Goal: Obtain resource: Download file/media

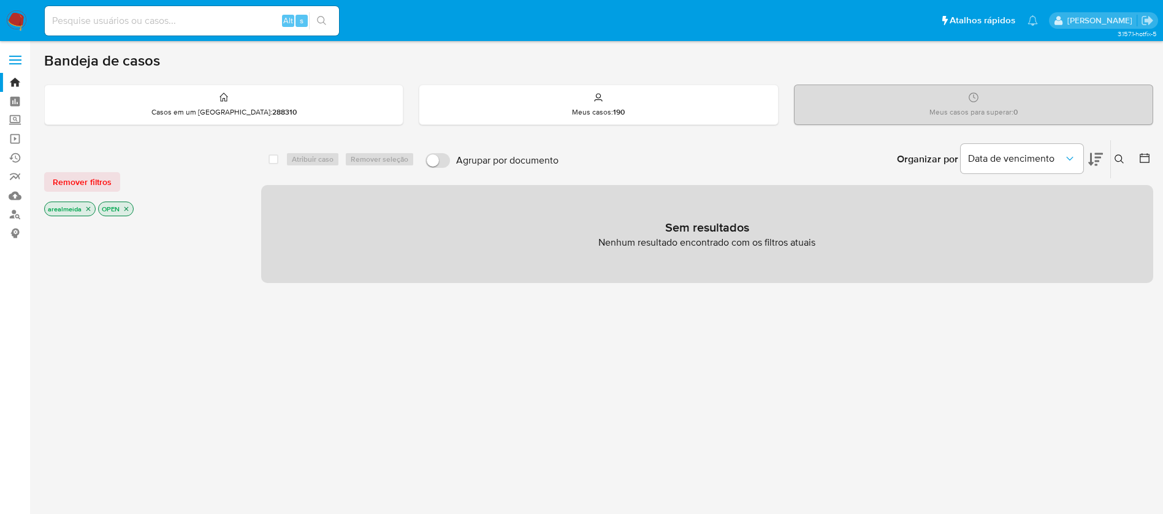
click at [85, 212] on icon "close-filter" at bounding box center [88, 208] width 7 height 7
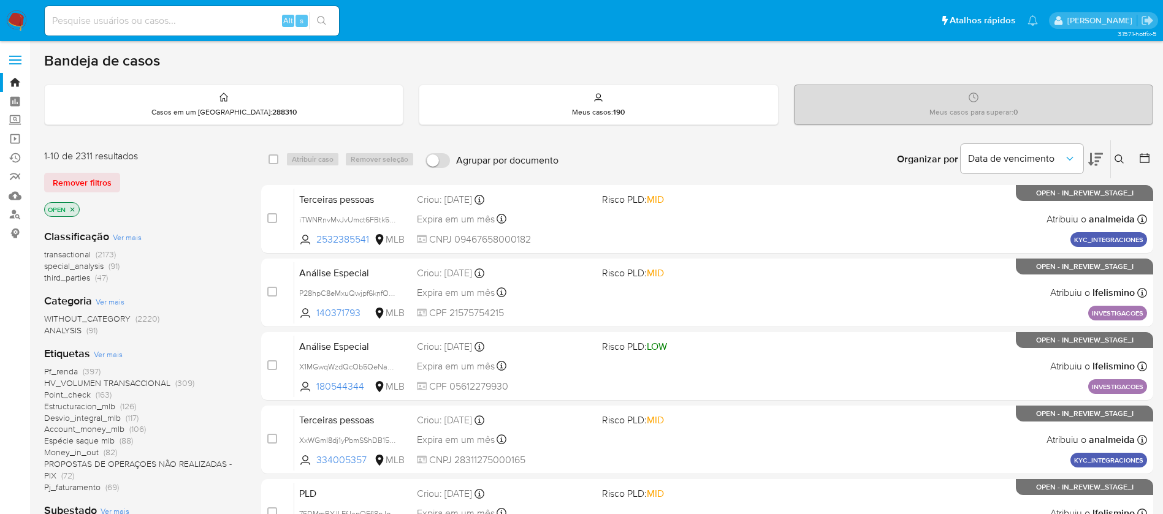
click at [74, 207] on icon "close-filter" at bounding box center [72, 209] width 4 height 4
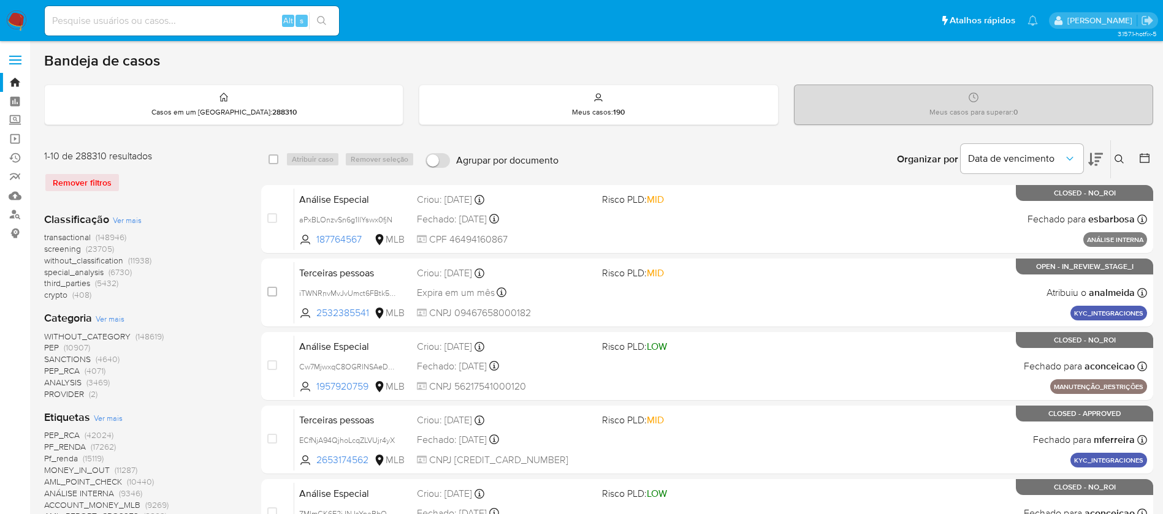
click at [235, 14] on input at bounding box center [192, 21] width 294 height 16
paste input "1FUgabbie3yH456gcXKRqmpb"
type input "1FUgabbie3yH456gcXKRqmpb"
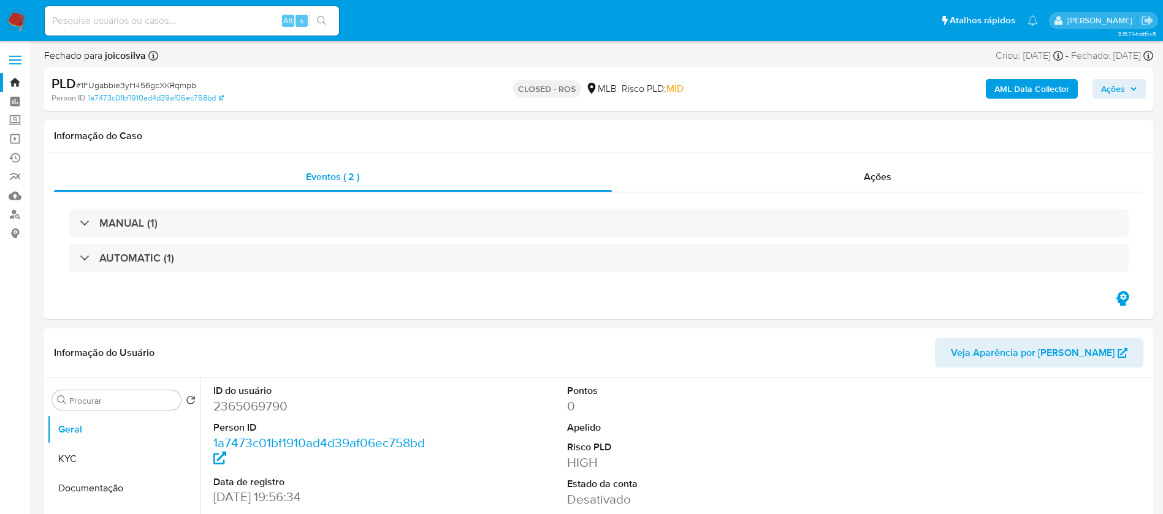
select select "10"
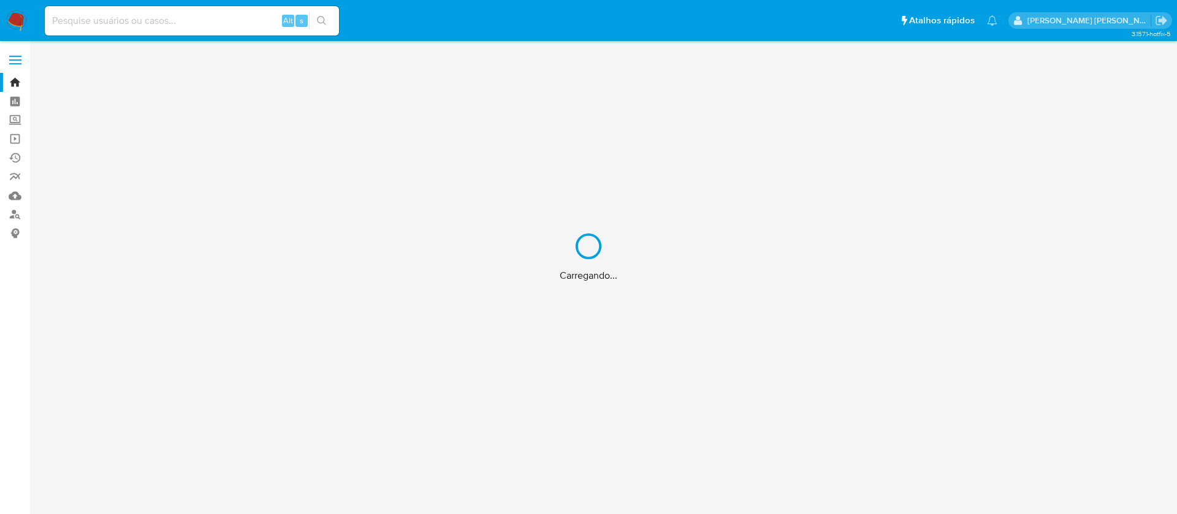
click at [186, 18] on div "Carregando..." at bounding box center [588, 257] width 1177 height 514
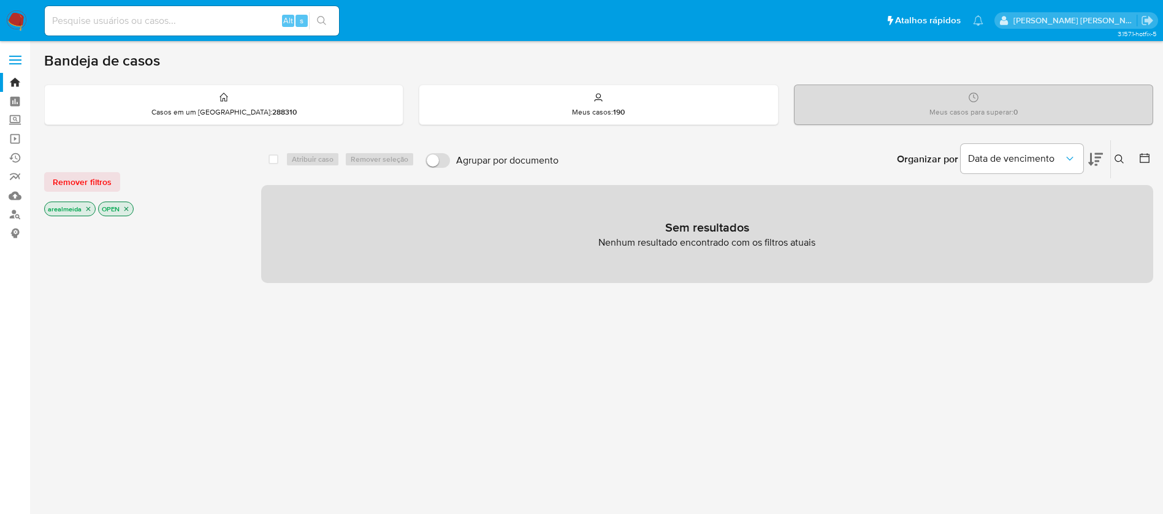
click at [132, 18] on input at bounding box center [192, 21] width 294 height 16
paste input "1FUgabbie3yH456gcXKRqmpb"
type input "1FUgabbie3yH456gcXKRqmpb"
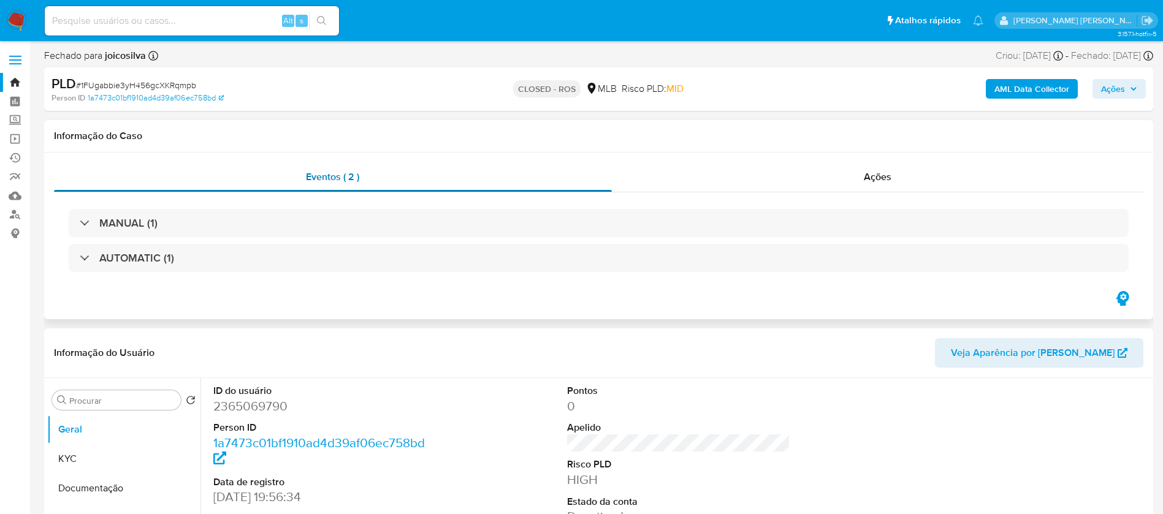
select select "10"
click at [324, 203] on div "MANUAL (1) AUTOMATIC (1)" at bounding box center [598, 240] width 1089 height 97
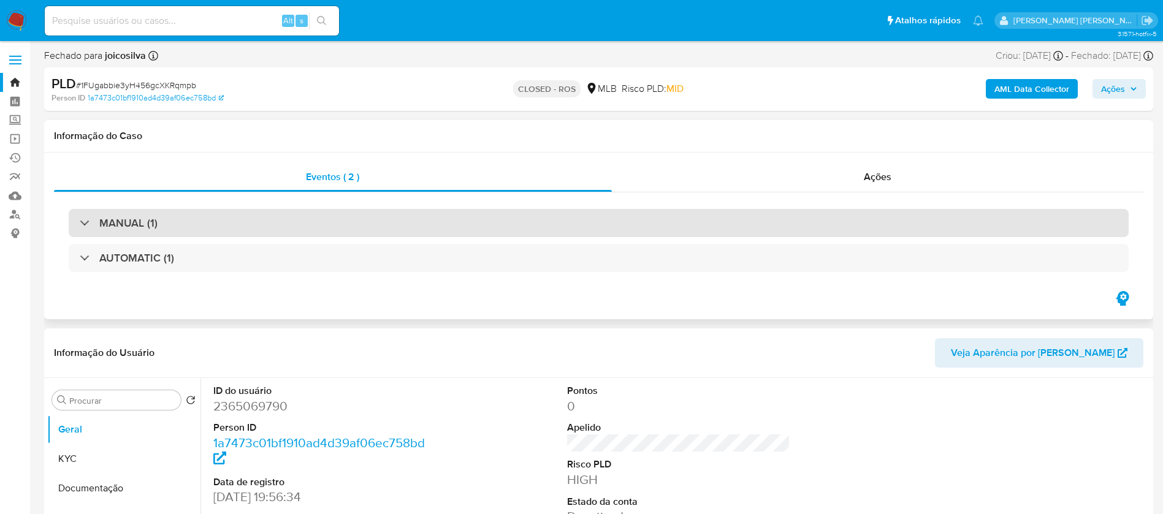
click at [313, 221] on div "MANUAL (1)" at bounding box center [599, 223] width 1060 height 28
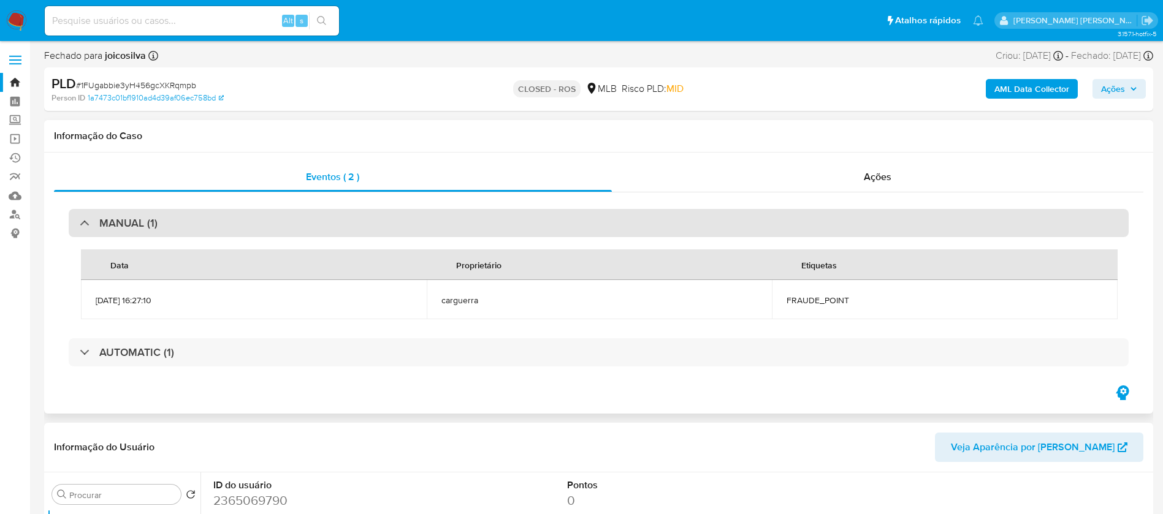
click at [313, 221] on div "MANUAL (1)" at bounding box center [599, 223] width 1060 height 28
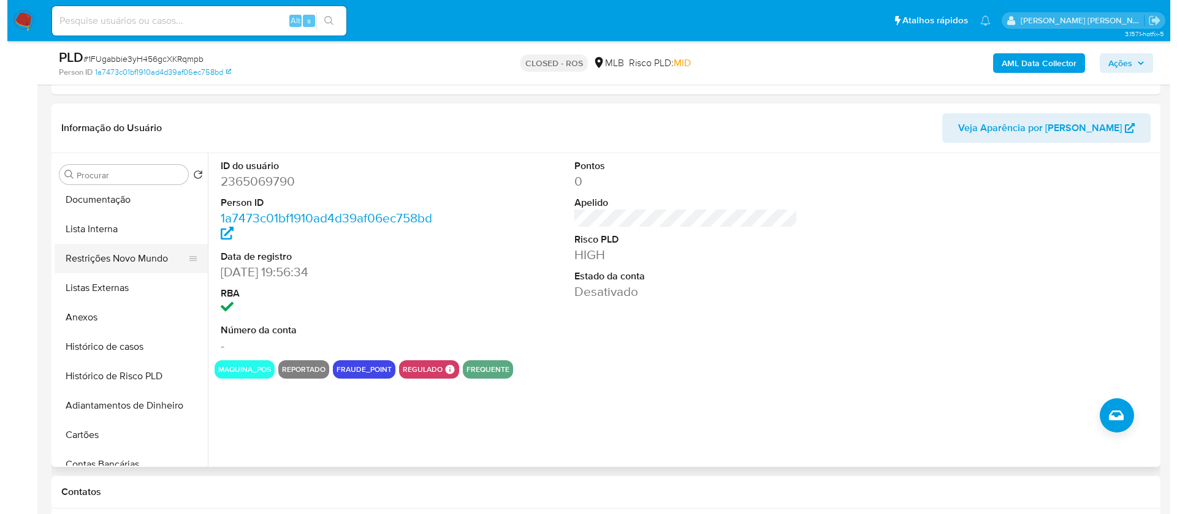
scroll to position [92, 0]
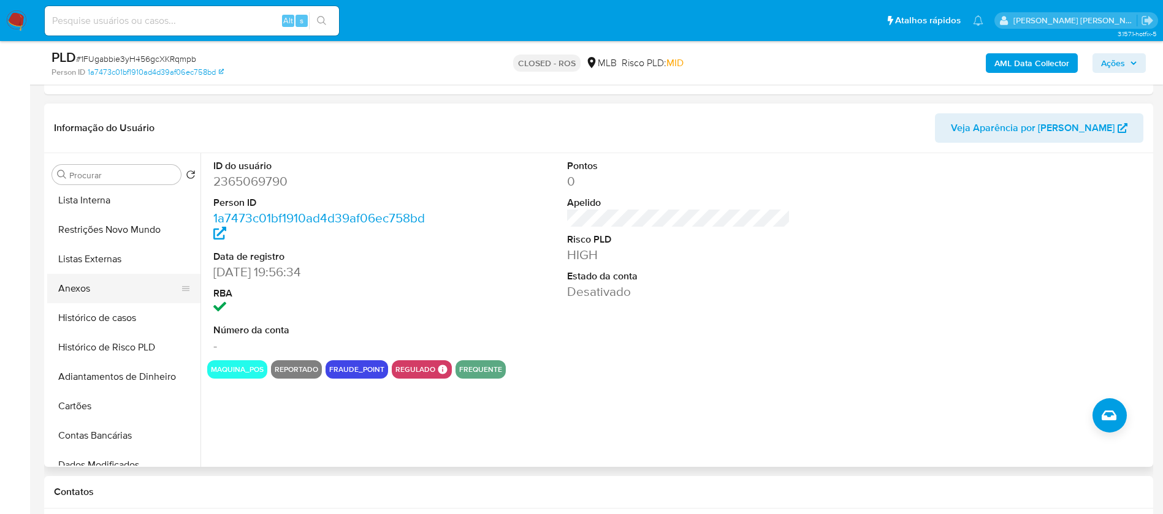
click at [74, 289] on button "Anexos" at bounding box center [118, 288] width 143 height 29
click at [74, 303] on button "Histórico de casos" at bounding box center [123, 317] width 153 height 29
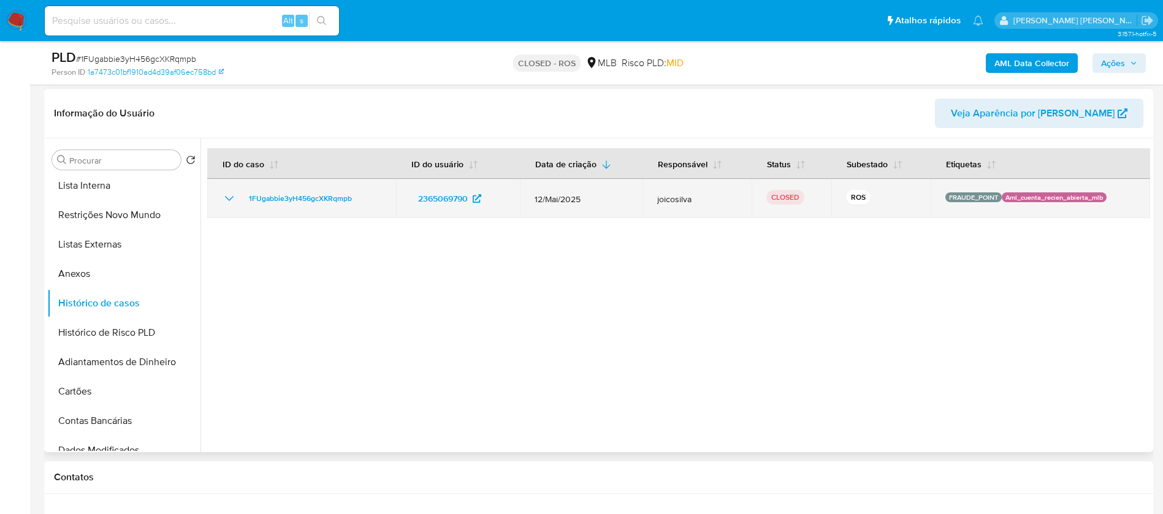
click at [375, 204] on div "1FUgabbie3yH456gcXKRqmpb" at bounding box center [301, 198] width 159 height 15
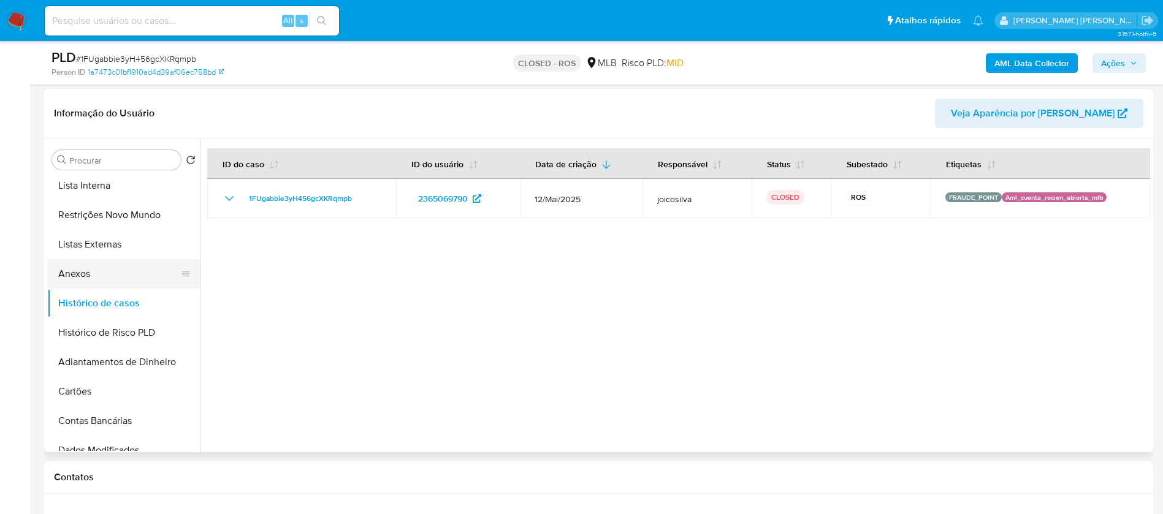
click at [88, 273] on button "Anexos" at bounding box center [118, 273] width 143 height 29
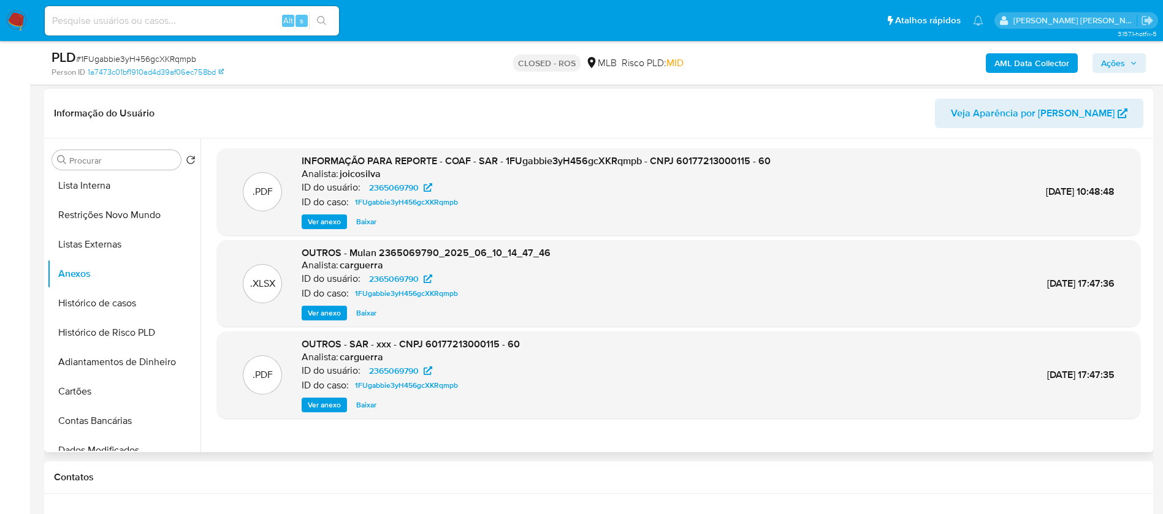
click at [321, 407] on span "Ver anexo" at bounding box center [324, 405] width 33 height 12
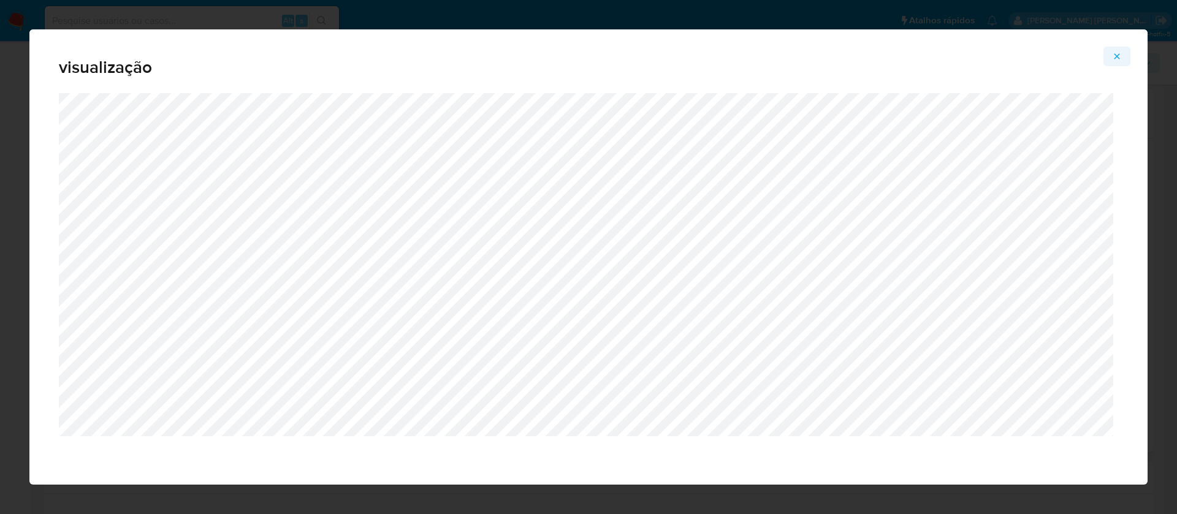
click at [1114, 59] on icon "Attachment preview" at bounding box center [1117, 56] width 10 height 10
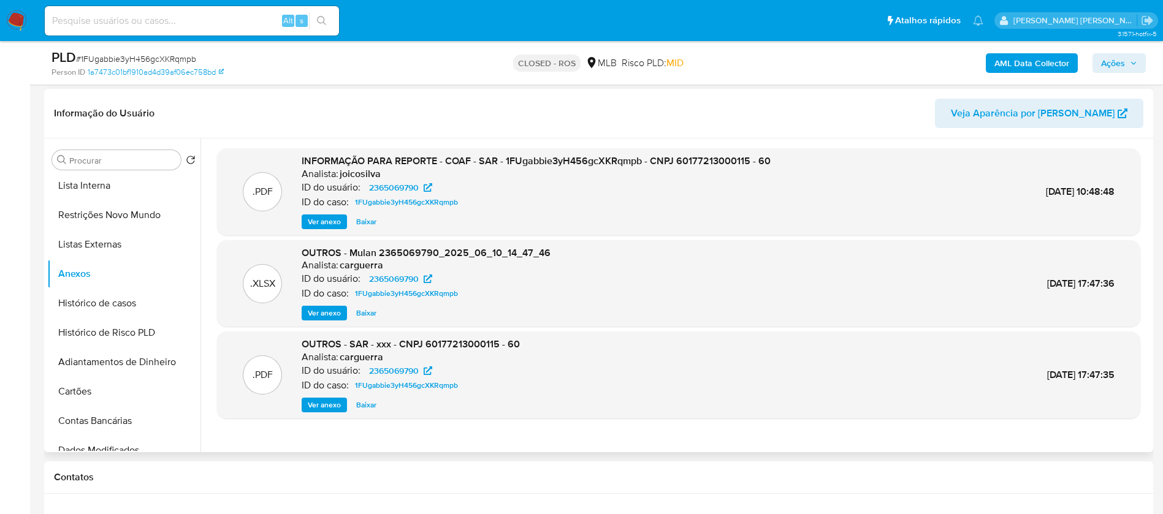
click at [318, 219] on span "Ver anexo" at bounding box center [324, 222] width 33 height 12
click at [318, 219] on div "Ver anexo Baixar" at bounding box center [536, 222] width 469 height 15
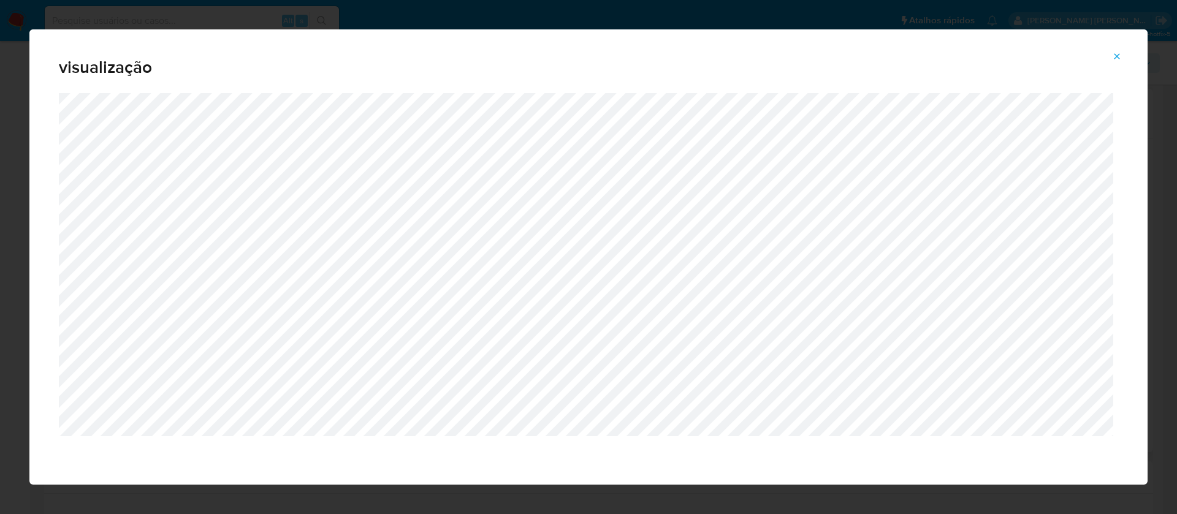
click at [1114, 56] on icon "Attachment preview" at bounding box center [1117, 56] width 10 height 10
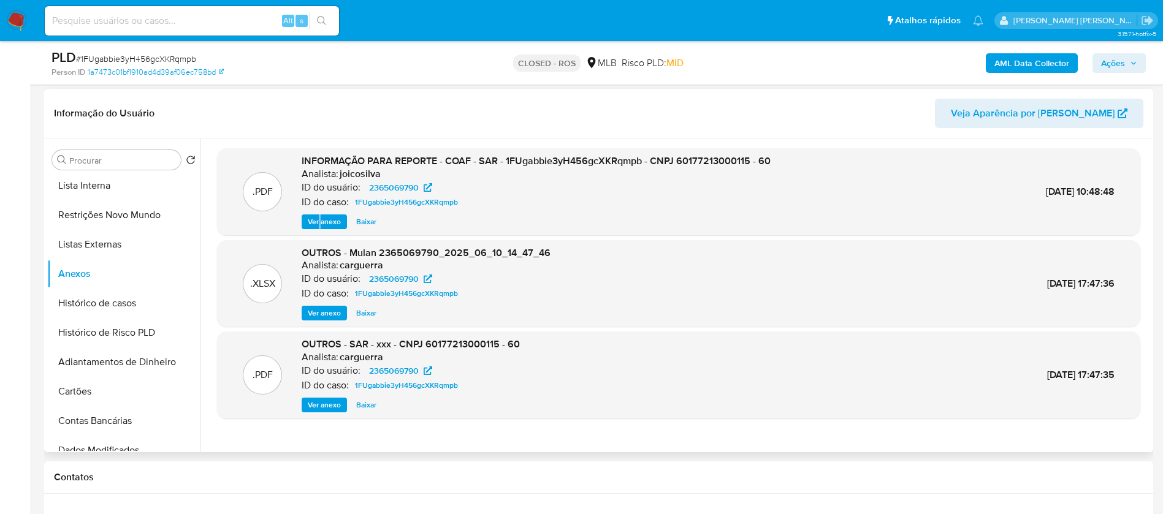
click at [323, 314] on span "Ver anexo" at bounding box center [324, 313] width 33 height 12
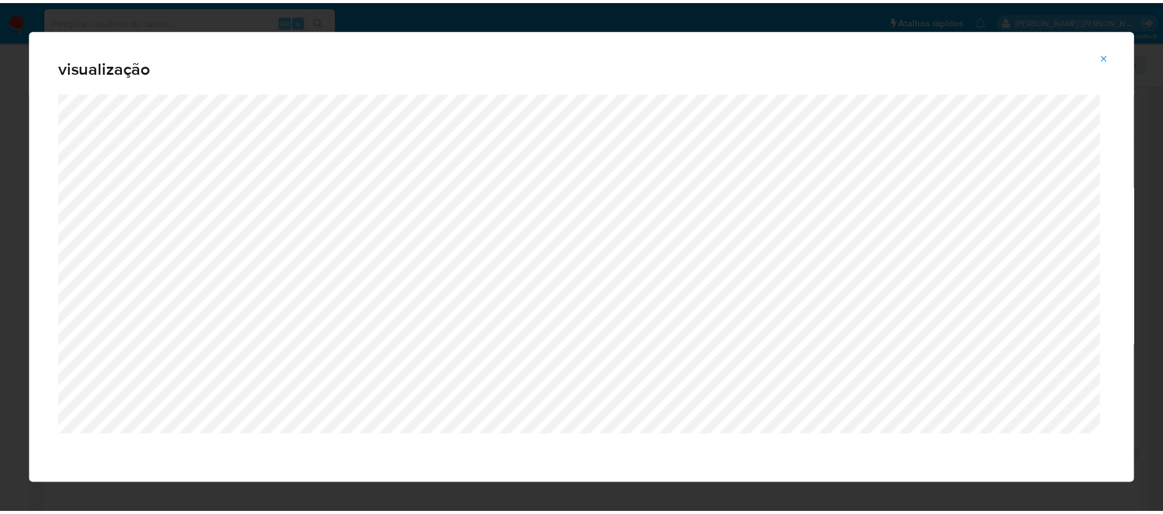
scroll to position [0, 0]
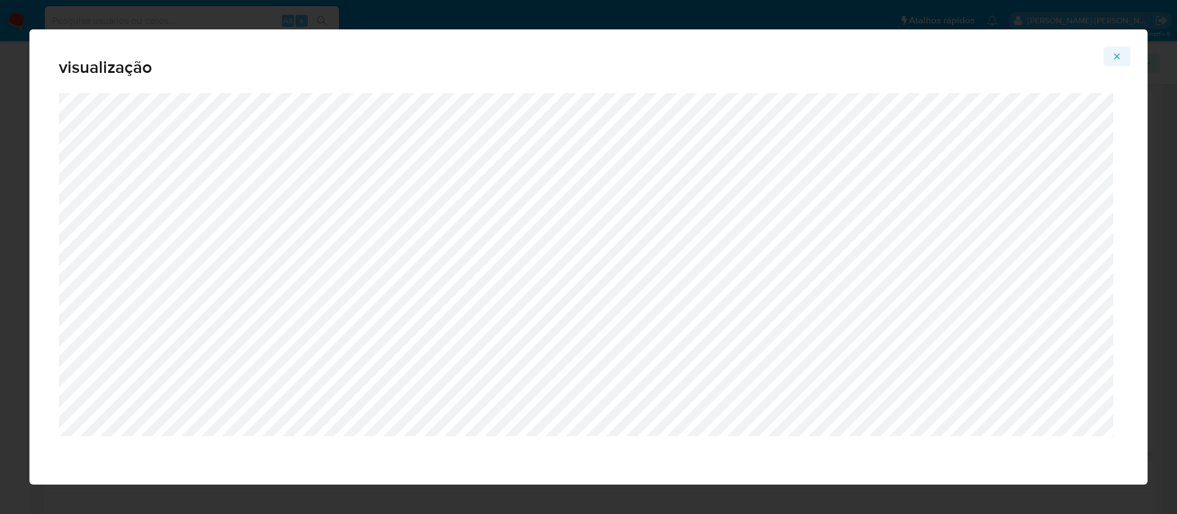
click at [1115, 55] on icon "Attachment preview" at bounding box center [1117, 56] width 6 height 6
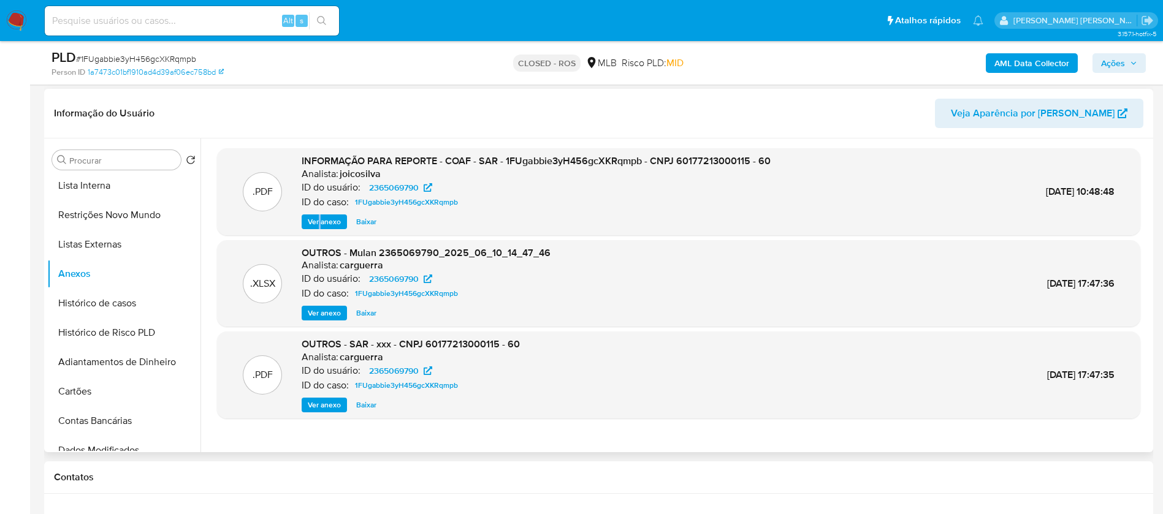
click at [362, 314] on span "Baixar" at bounding box center [366, 313] width 20 height 12
click at [238, 15] on input at bounding box center [192, 21] width 294 height 16
paste input "2B9ngpbu8wbSbfssCG4GxRzv"
type input "2B9ngpbu8wbSbfssCG4GxRzv"
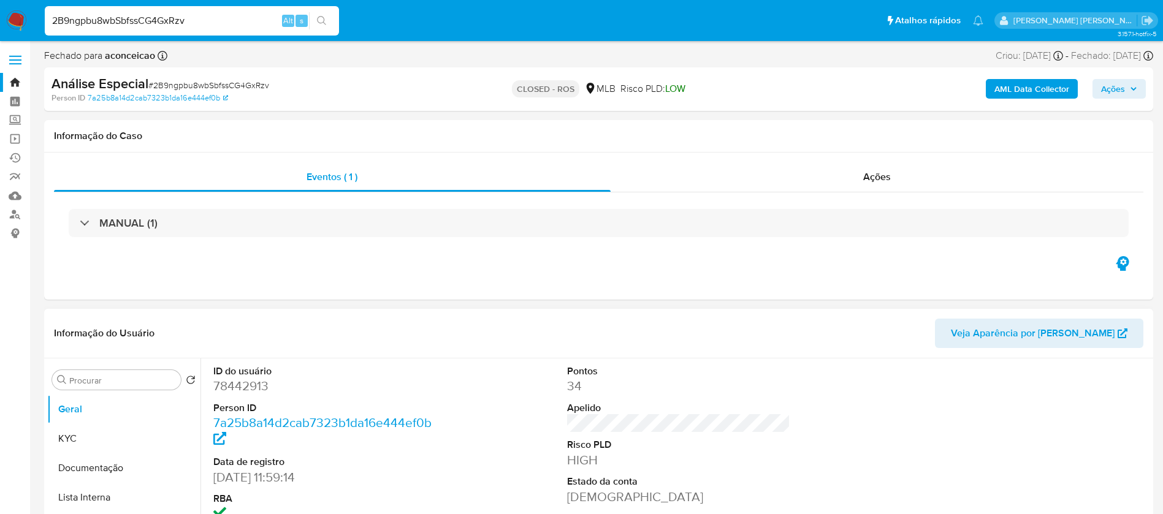
select select "10"
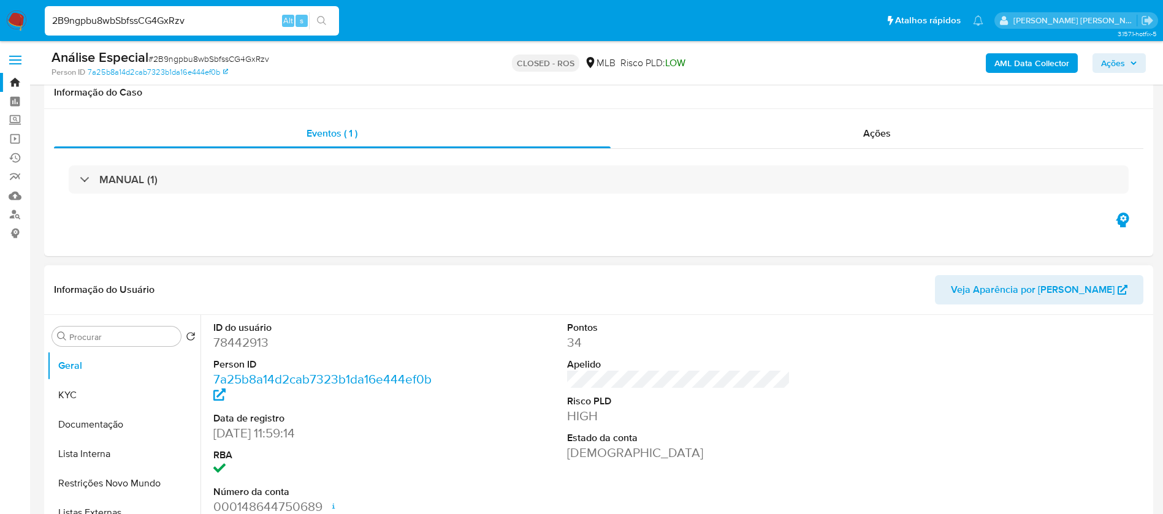
scroll to position [184, 0]
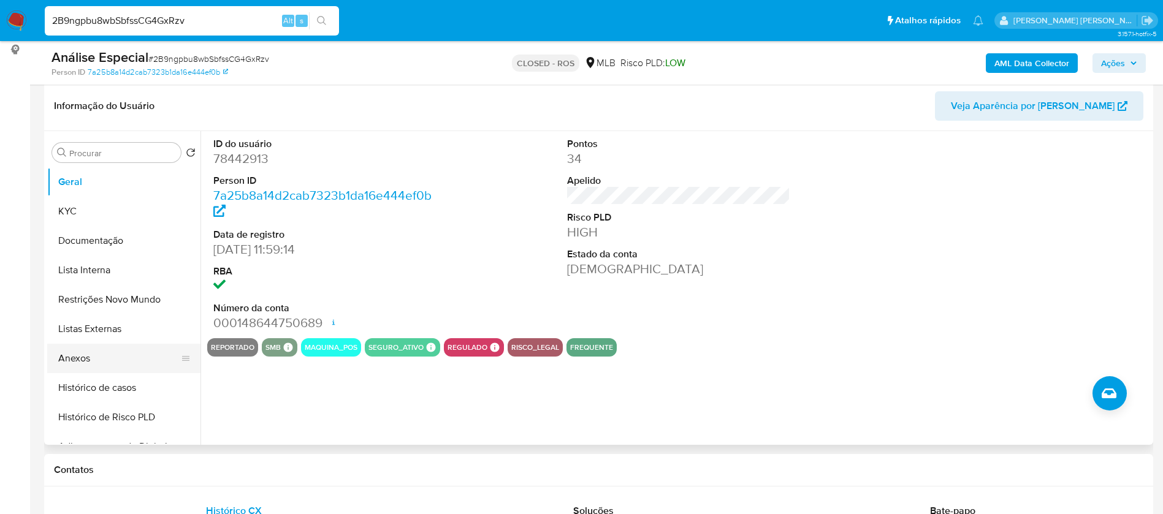
click at [71, 357] on button "Anexos" at bounding box center [118, 358] width 143 height 29
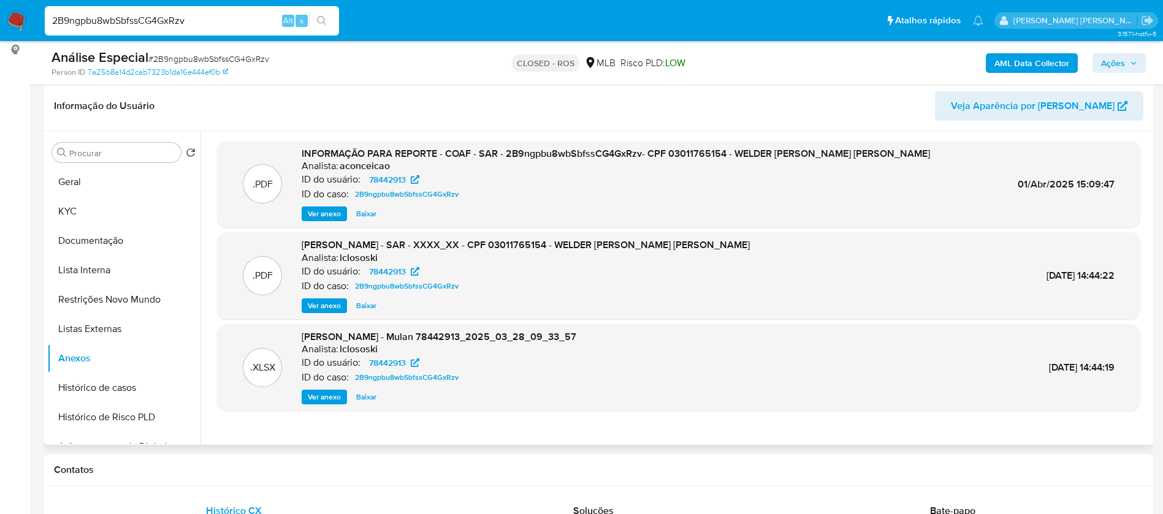
click at [370, 213] on span "Baixar" at bounding box center [366, 214] width 20 height 12
click at [365, 395] on span "Baixar" at bounding box center [366, 397] width 20 height 12
click at [365, 395] on div "Ver anexo Baixar" at bounding box center [439, 397] width 275 height 15
click at [197, 26] on input "2B9ngpbu8wbSbfssCG4GxRzv" at bounding box center [192, 21] width 294 height 16
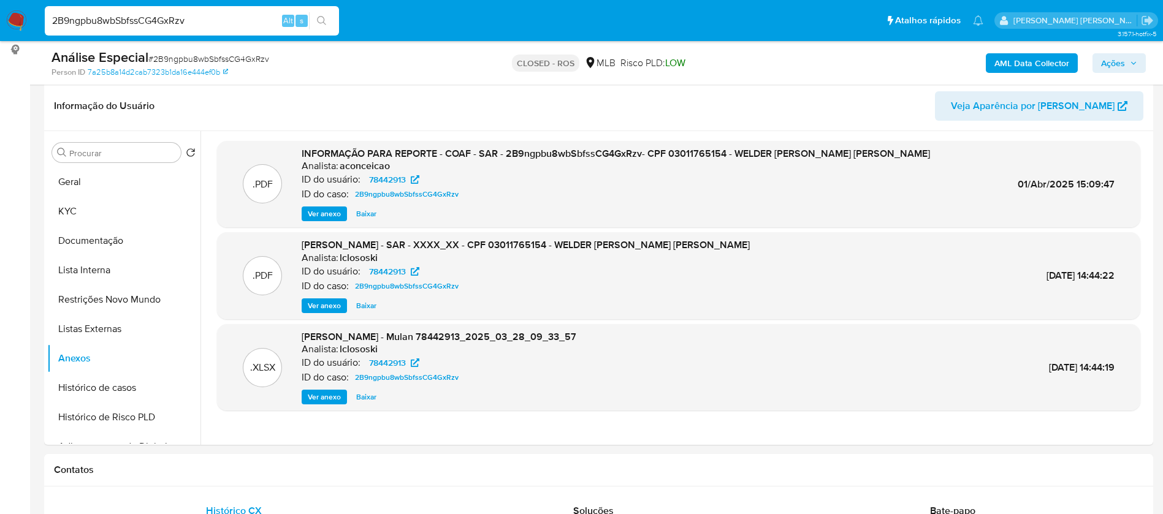
click at [197, 26] on input "2B9ngpbu8wbSbfssCG4GxRzv" at bounding box center [192, 21] width 294 height 16
paste input "LV5JQvlgQkz4ovq1veWBefR"
type input "2LV5JQvlgQkz4ovq1veWBefR"
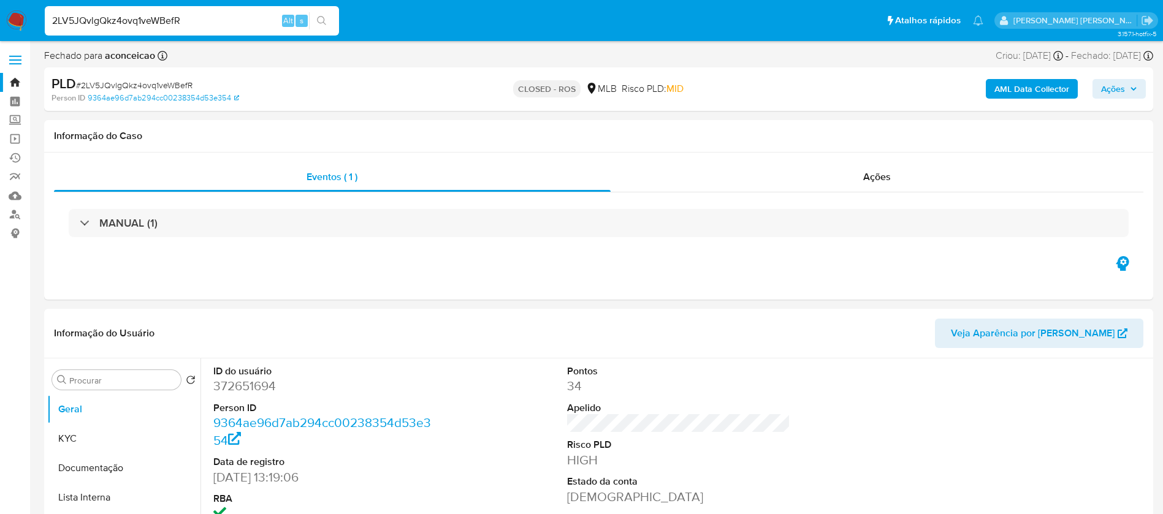
select select "10"
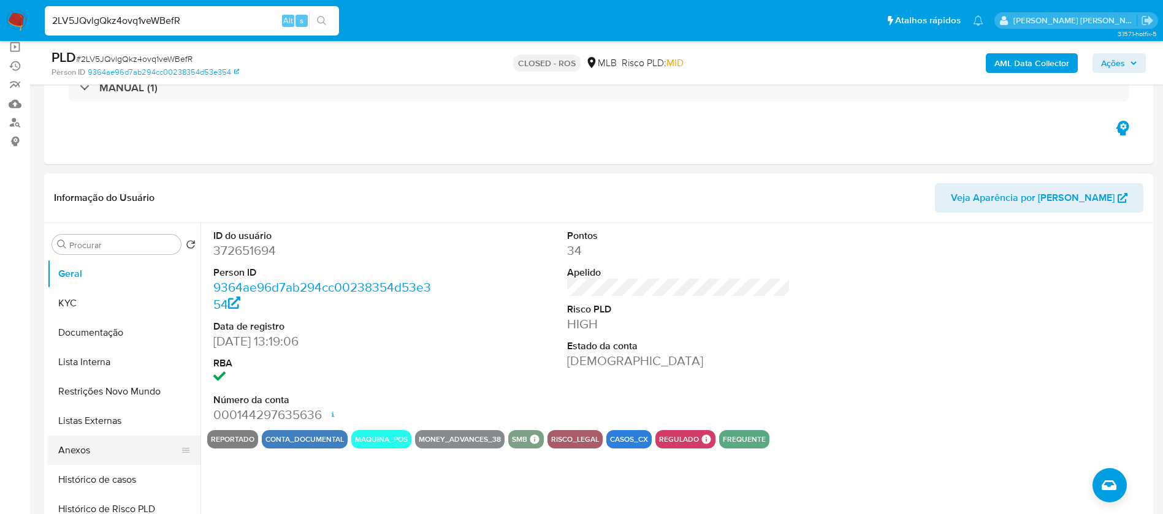
scroll to position [184, 0]
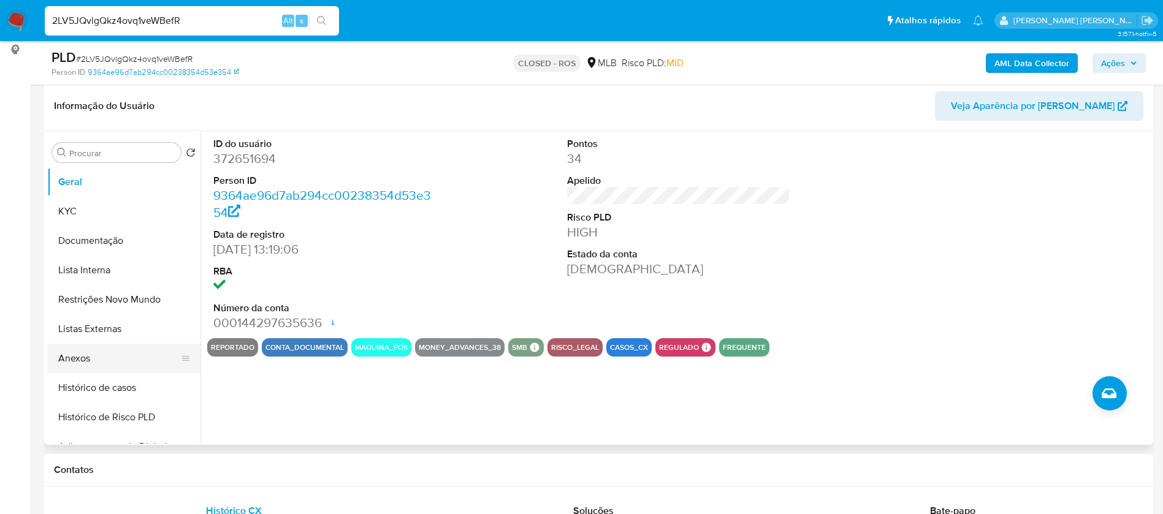
click at [80, 361] on button "Anexos" at bounding box center [118, 358] width 143 height 29
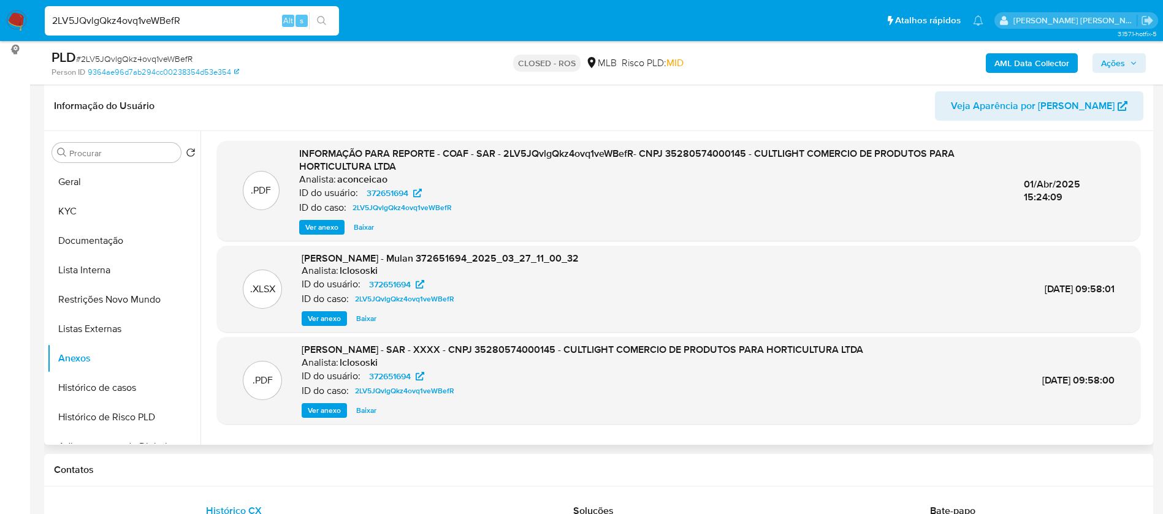
click at [326, 226] on span "Ver anexo" at bounding box center [321, 227] width 33 height 12
click at [326, 226] on div "Ver anexo Baixar" at bounding box center [651, 227] width 705 height 15
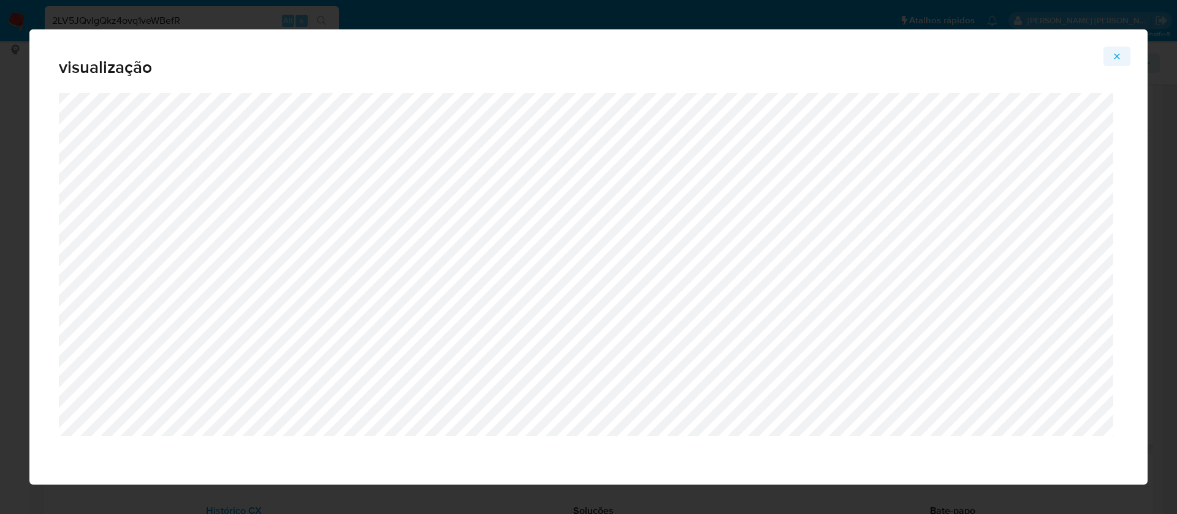
click at [1118, 54] on icon "Attachment preview" at bounding box center [1117, 56] width 10 height 10
click at [1118, 54] on span "Attachment preview" at bounding box center [1117, 56] width 10 height 17
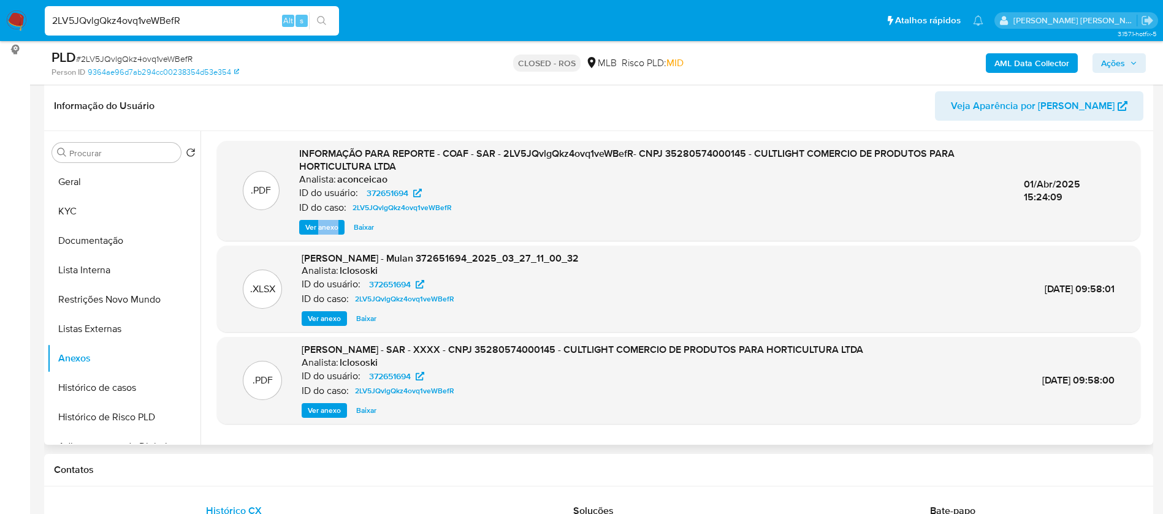
click at [362, 227] on span "Baixar" at bounding box center [364, 227] width 20 height 12
click at [367, 316] on span "Baixar" at bounding box center [366, 319] width 20 height 12
click at [367, 316] on div "Ver anexo Baixar" at bounding box center [440, 318] width 277 height 15
click at [219, 21] on input "2LV5JQvlgQkz4ovq1veWBefR" at bounding box center [192, 21] width 294 height 16
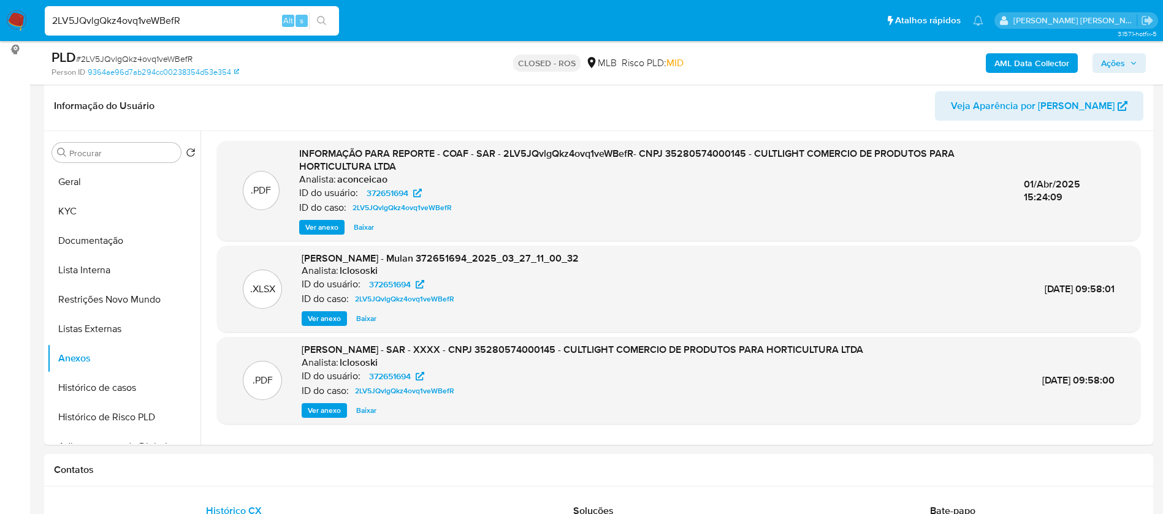
paste input "3LxrmHh3qrDBglWn1trqAvrg"
type input "3LxrmHh3qrDBglWn1trqAvrg"
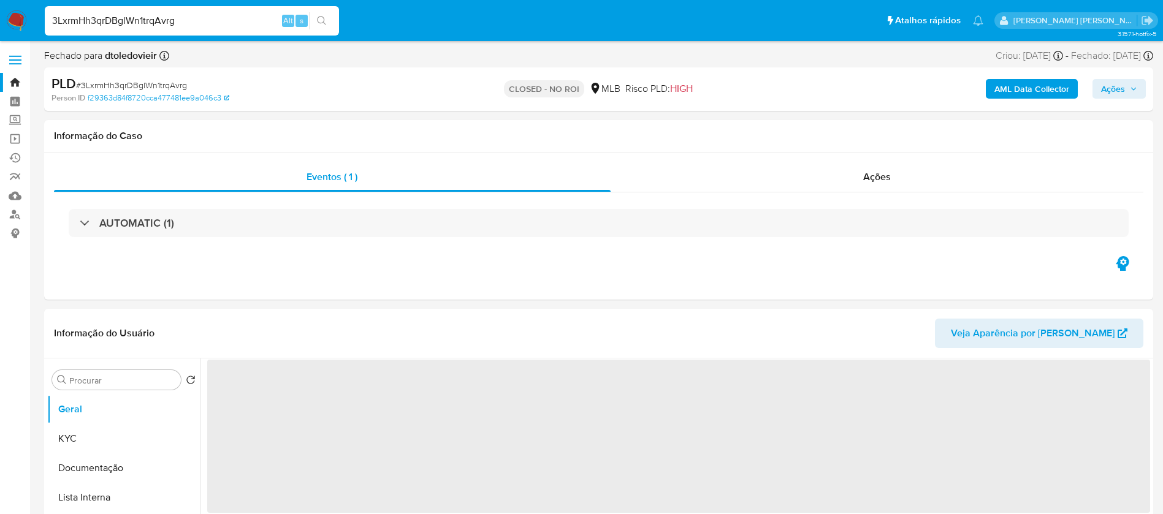
select select "10"
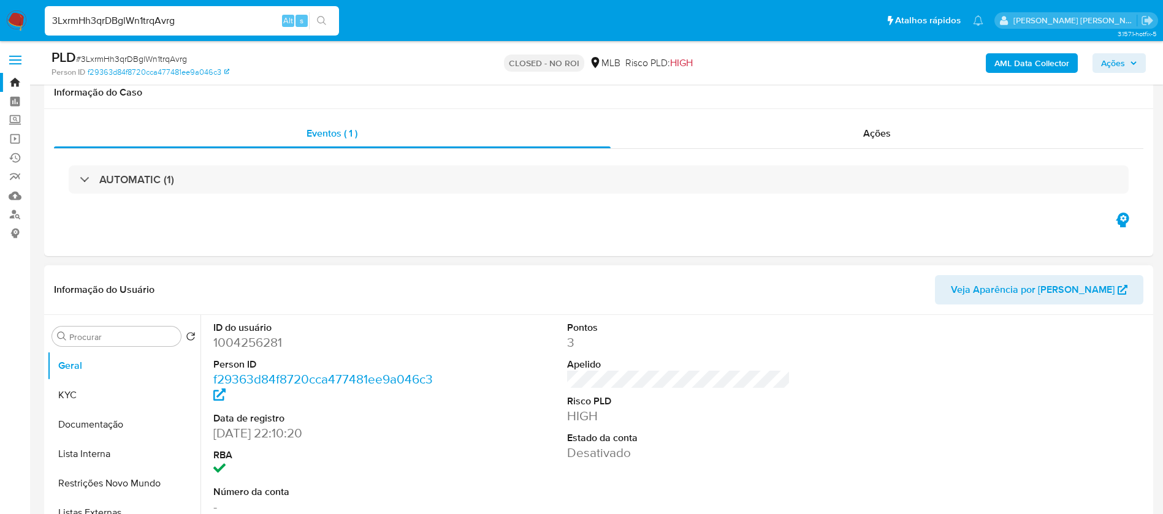
scroll to position [184, 0]
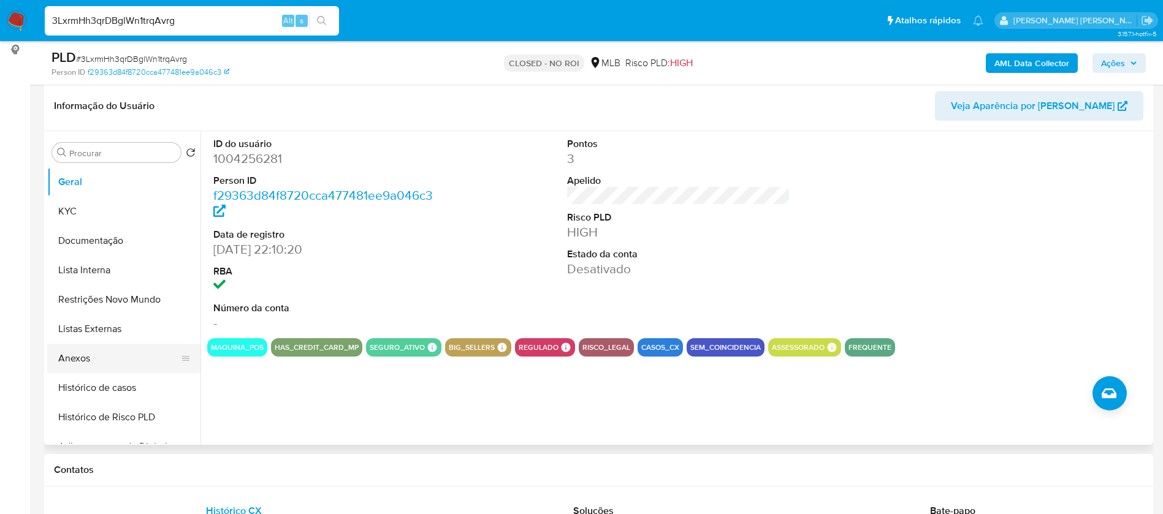
click at [79, 355] on button "Anexos" at bounding box center [118, 358] width 143 height 29
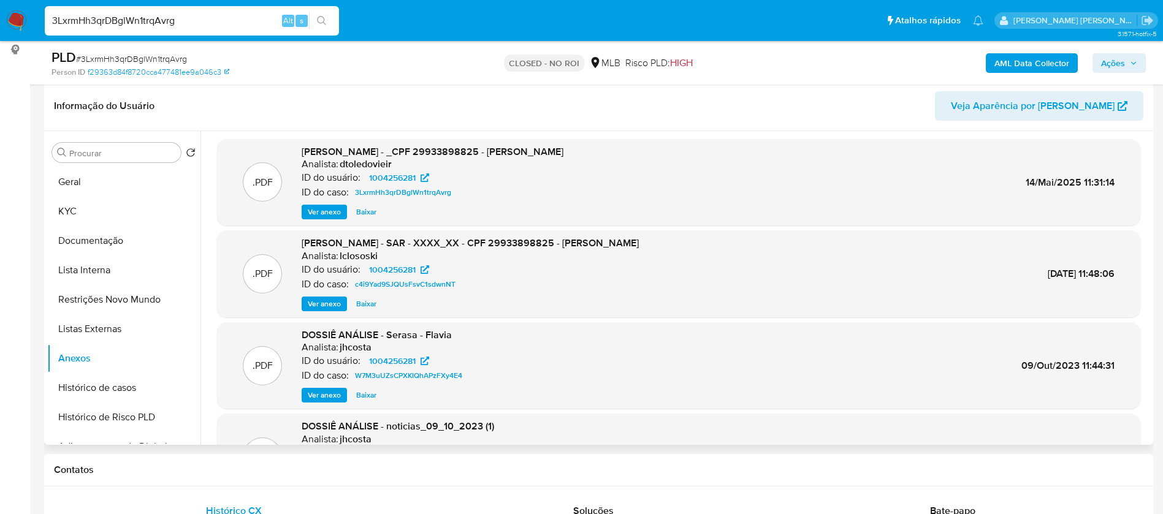
scroll to position [0, 0]
click at [752, 115] on header "Informação do Usuário Veja Aparência por Pessoa" at bounding box center [598, 105] width 1089 height 29
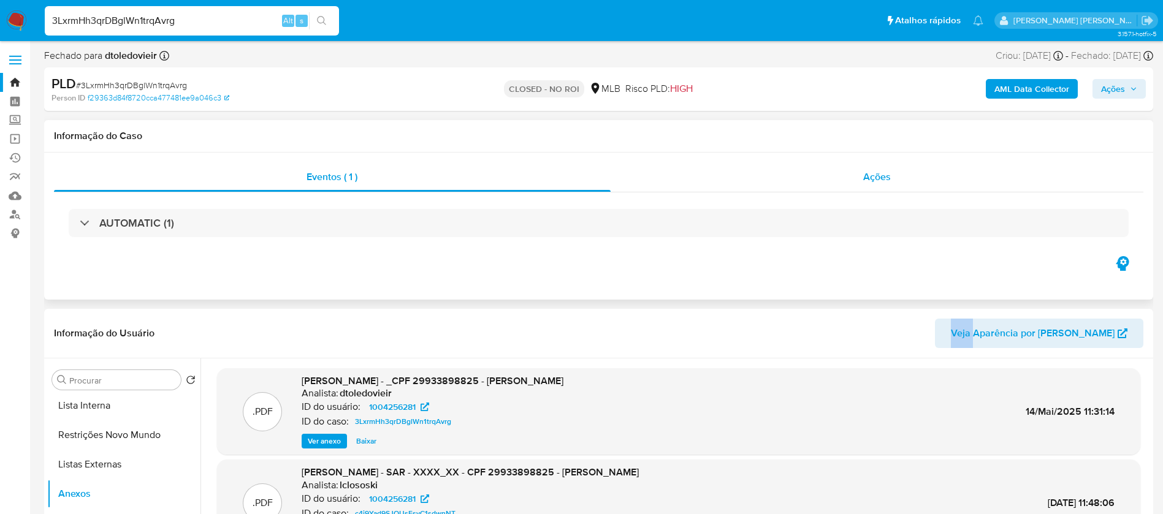
click at [865, 183] on span "Ações" at bounding box center [877, 177] width 28 height 14
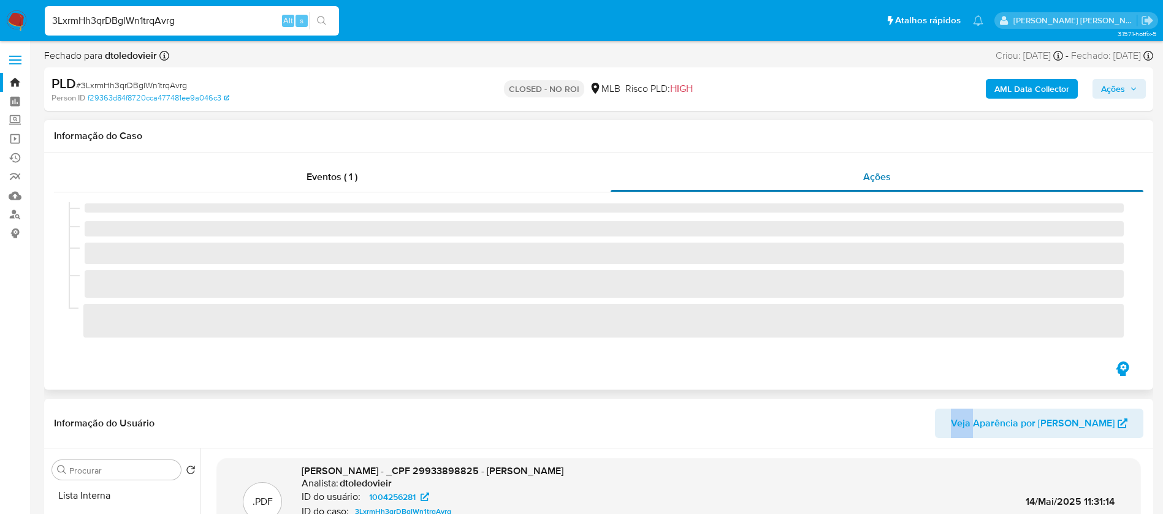
click at [865, 183] on span "Ações" at bounding box center [877, 177] width 28 height 14
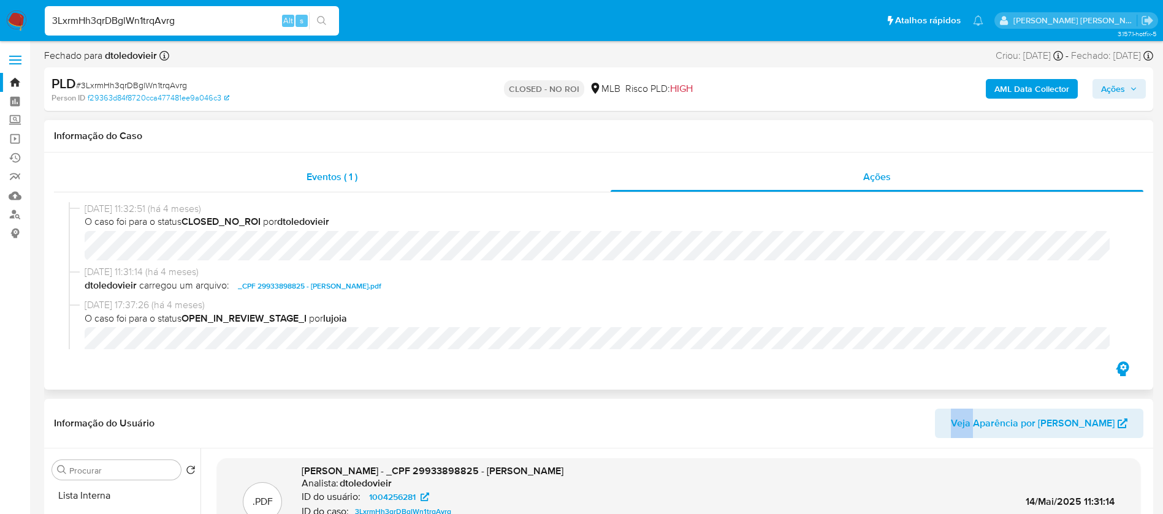
click at [349, 178] on span "Eventos ( 1 )" at bounding box center [331, 177] width 51 height 14
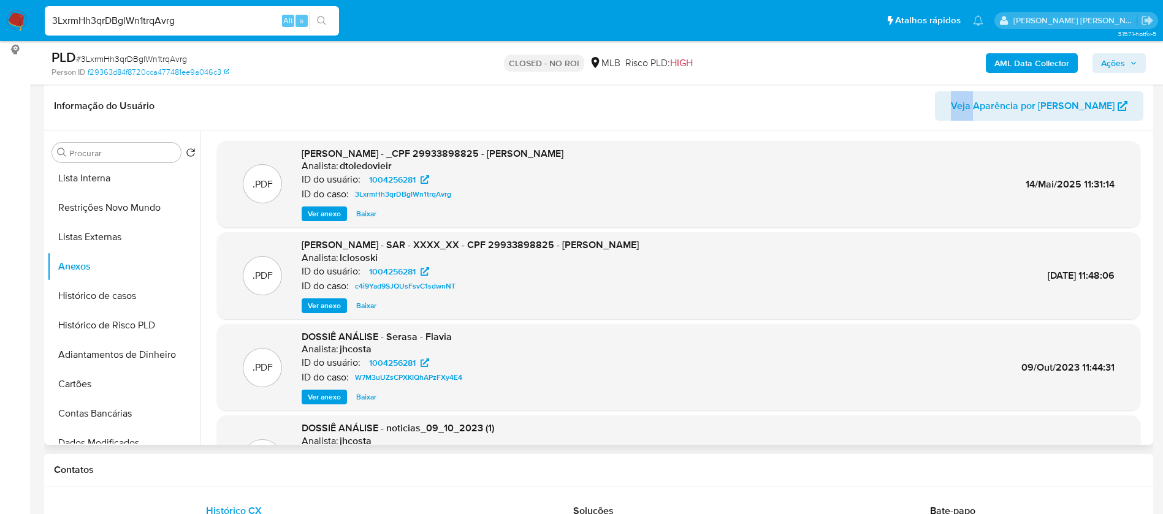
scroll to position [92, 0]
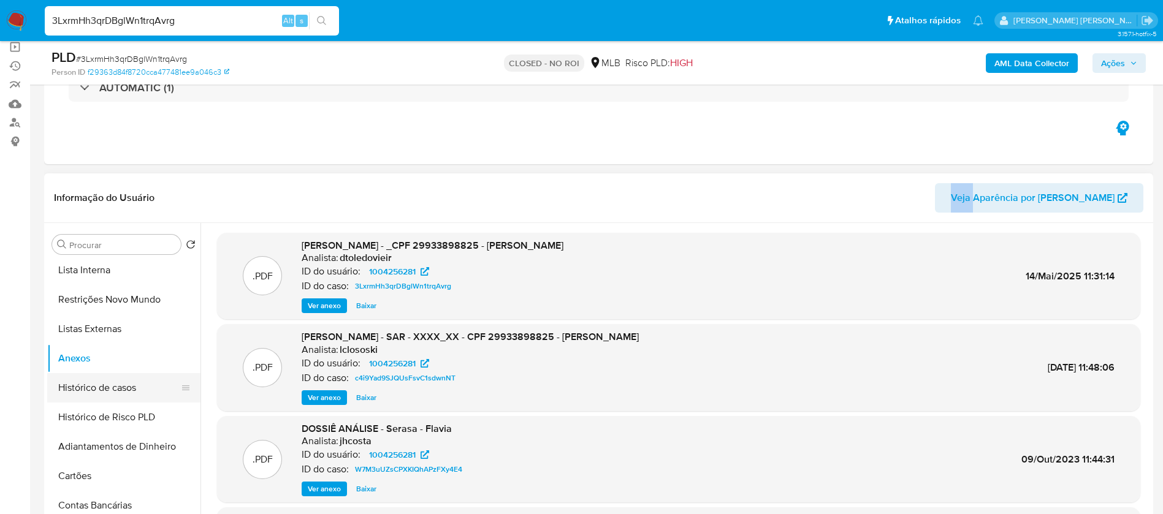
click at [86, 387] on button "Histórico de casos" at bounding box center [118, 387] width 143 height 29
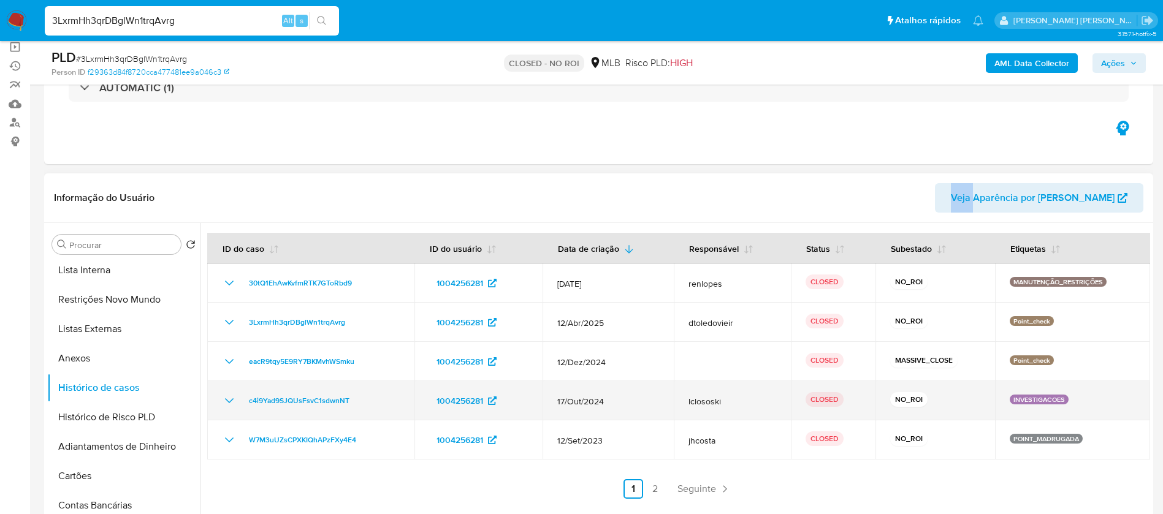
scroll to position [184, 0]
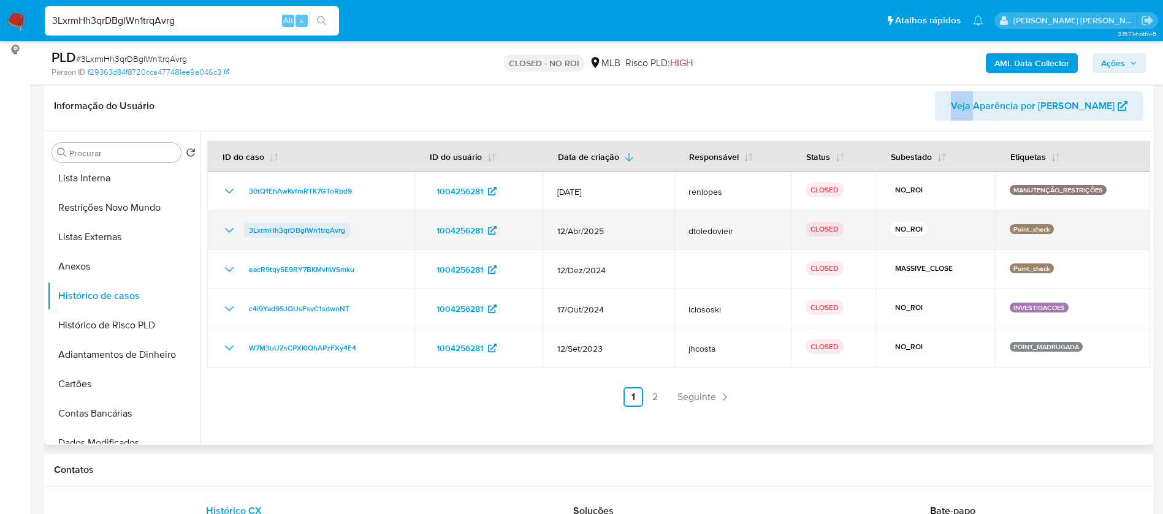
click at [303, 229] on span "3LxrmHh3qrDBglWn1trqAvrg" at bounding box center [297, 230] width 96 height 15
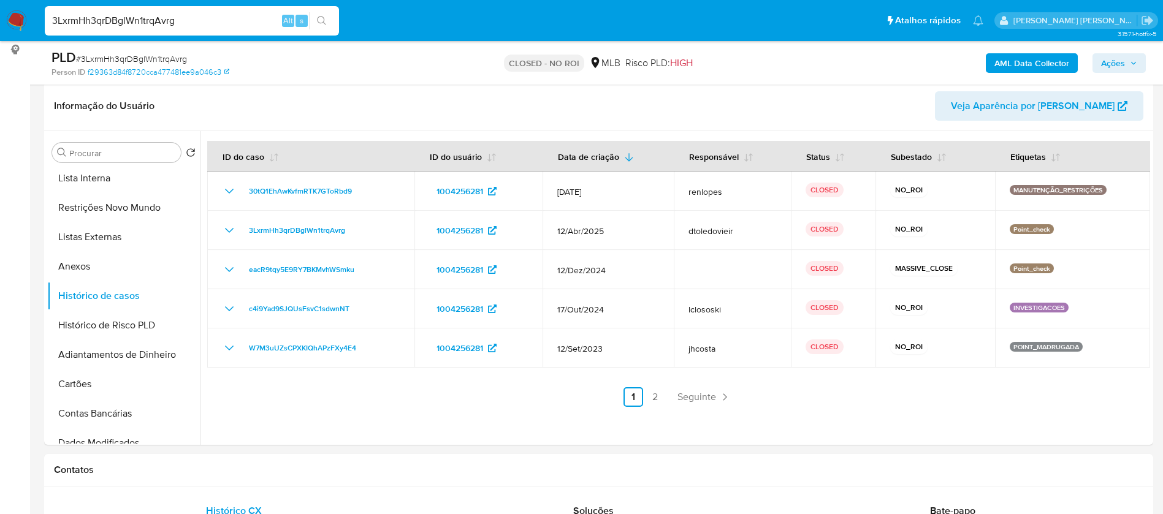
click at [178, 21] on input "3LxrmHh3qrDBglWn1trqAvrg" at bounding box center [192, 21] width 294 height 16
paste input "4AshUKXjnaXjz2AQrFthYe7"
type input "4AshUKXjnaXjz2AQrFthYe7g"
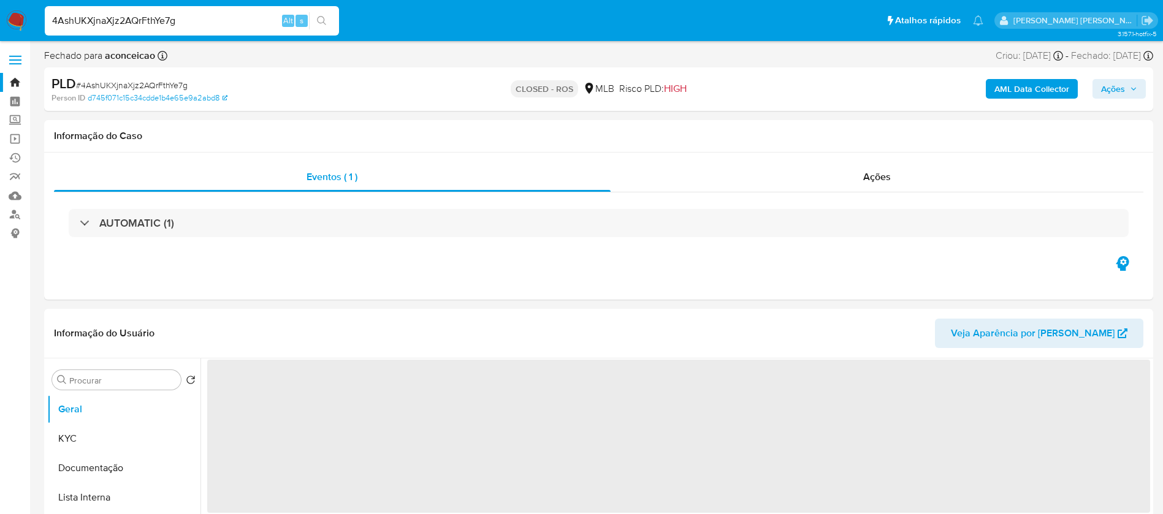
select select "10"
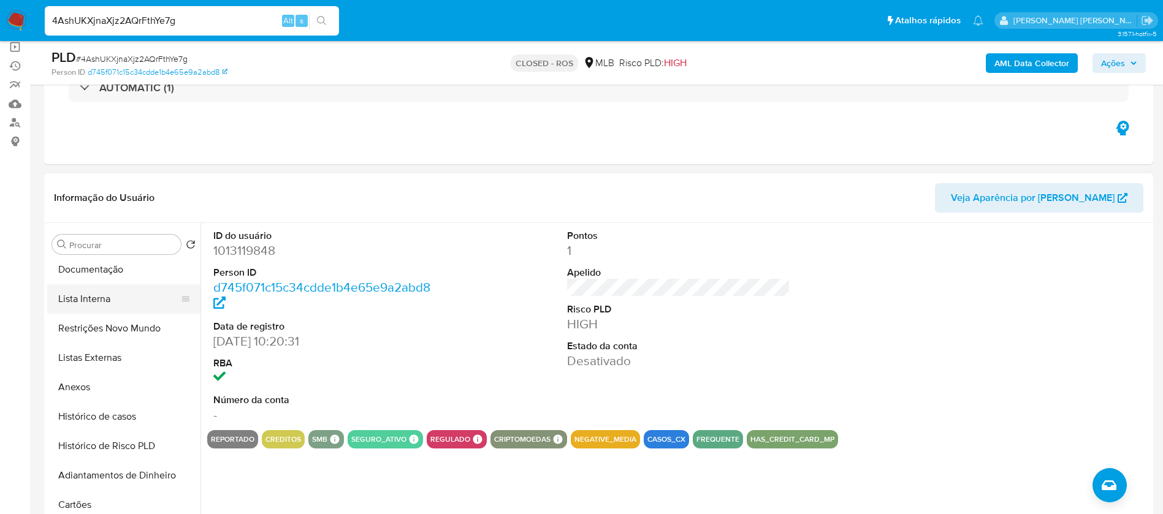
scroll to position [92, 0]
click at [73, 355] on button "Anexos" at bounding box center [118, 358] width 143 height 29
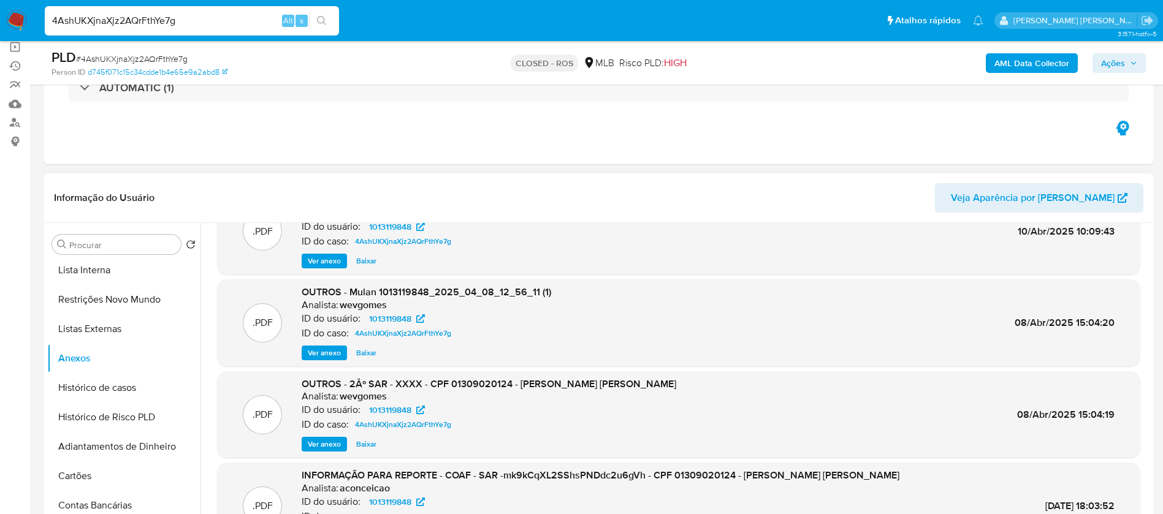
scroll to position [0, 0]
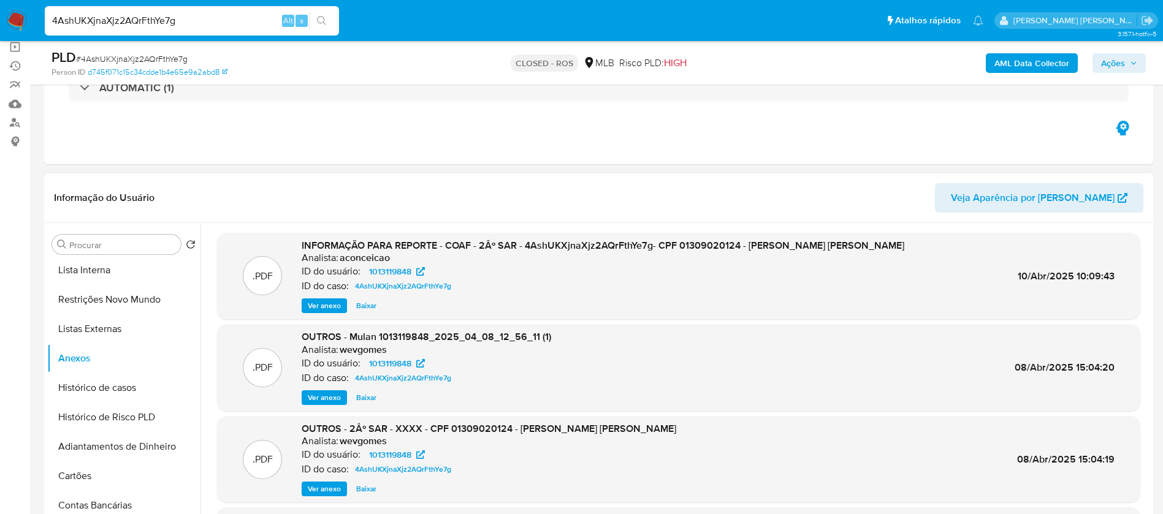
click at [368, 303] on span "Baixar" at bounding box center [366, 306] width 20 height 12
click at [368, 303] on div "Ver anexo Baixar" at bounding box center [603, 305] width 602 height 15
click at [368, 397] on span "Baixar" at bounding box center [366, 398] width 20 height 12
click at [365, 398] on span "Baixar" at bounding box center [366, 398] width 20 height 12
drag, startPoint x: 648, startPoint y: 245, endPoint x: 526, endPoint y: 249, distance: 122.7
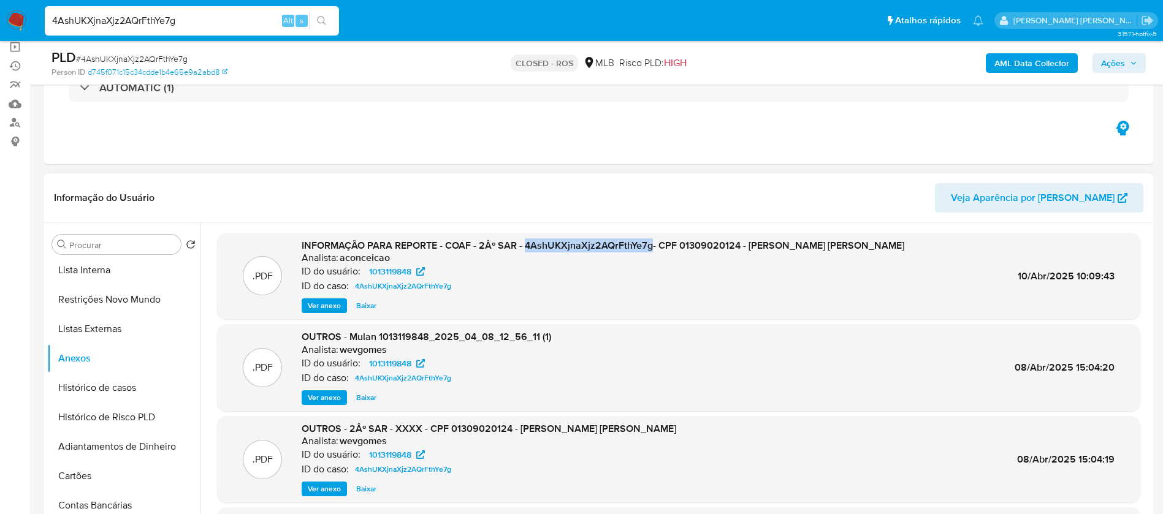
click at [526, 249] on span "INFORMAÇÃO PARA REPORTE - COAF - 2Âº SAR - 4AshUKXjnaXjz2AQrFthYe7g- CPF 013090…" at bounding box center [603, 245] width 602 height 14
copy span "4AshUKXjnaXjz2AQrFthYe7g"
click at [181, 20] on input "4AshUKXjnaXjz2AQrFthYe7g" at bounding box center [192, 21] width 294 height 16
paste input "5fbo6mibbP6mmV4WOeFsmFZx"
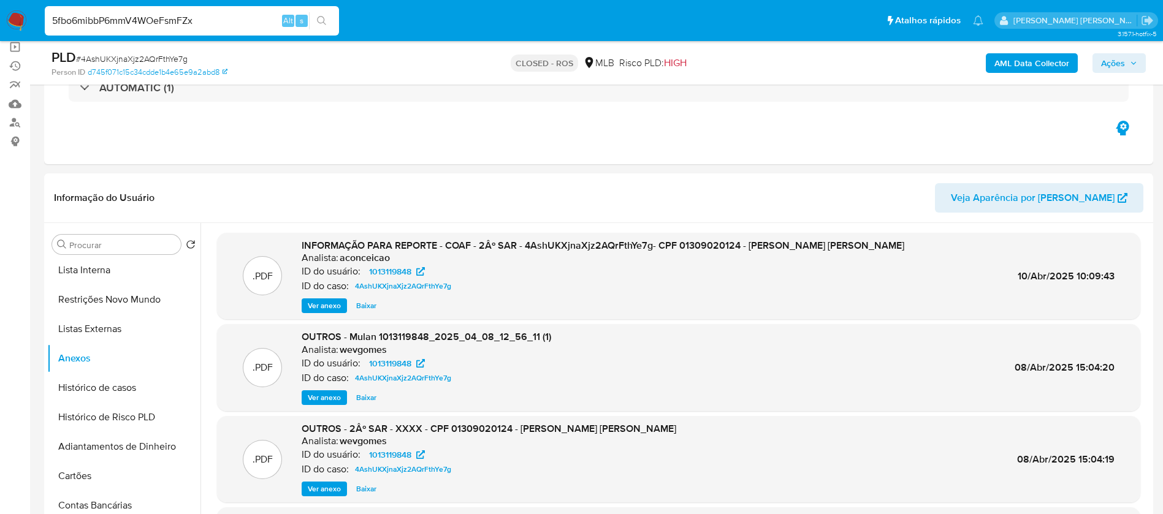
type input "5fbo6mibbP6mmV4WOeFsmFZx"
click at [318, 23] on icon "search-icon" at bounding box center [322, 21] width 10 height 10
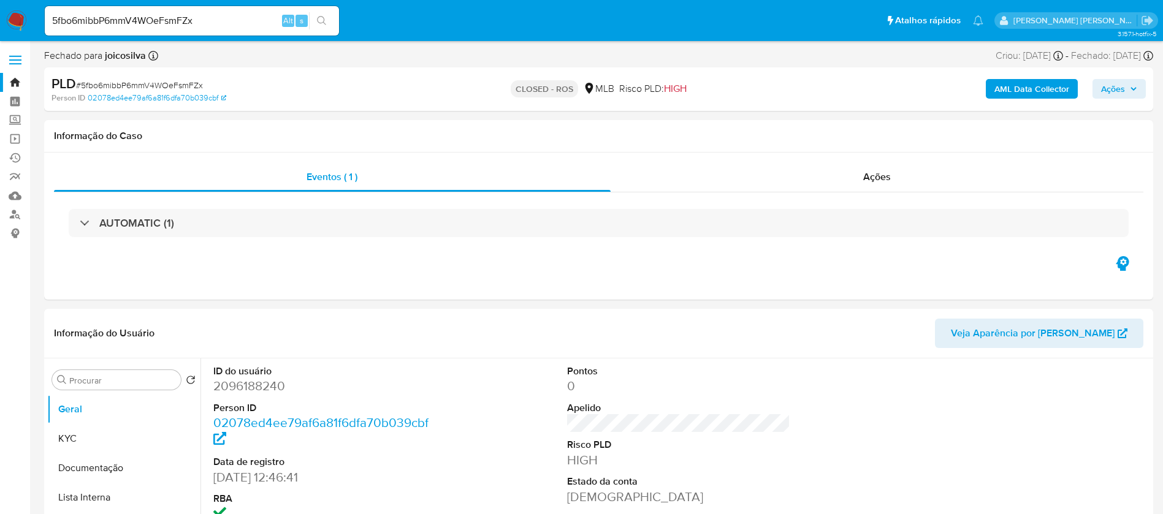
select select "10"
click at [873, 174] on span "Ações" at bounding box center [877, 177] width 28 height 14
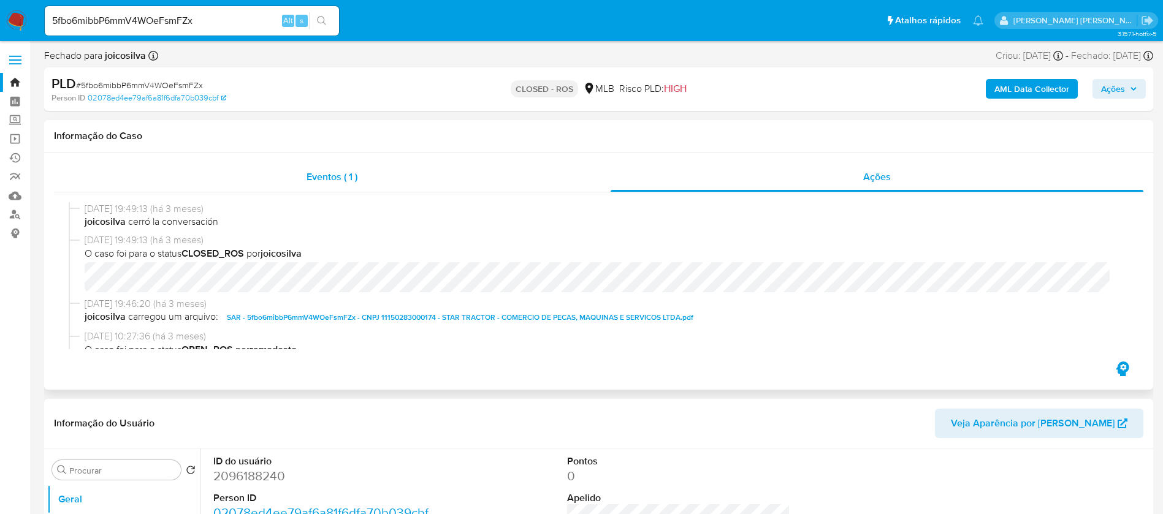
click at [310, 178] on span "Eventos ( 1 )" at bounding box center [331, 177] width 51 height 14
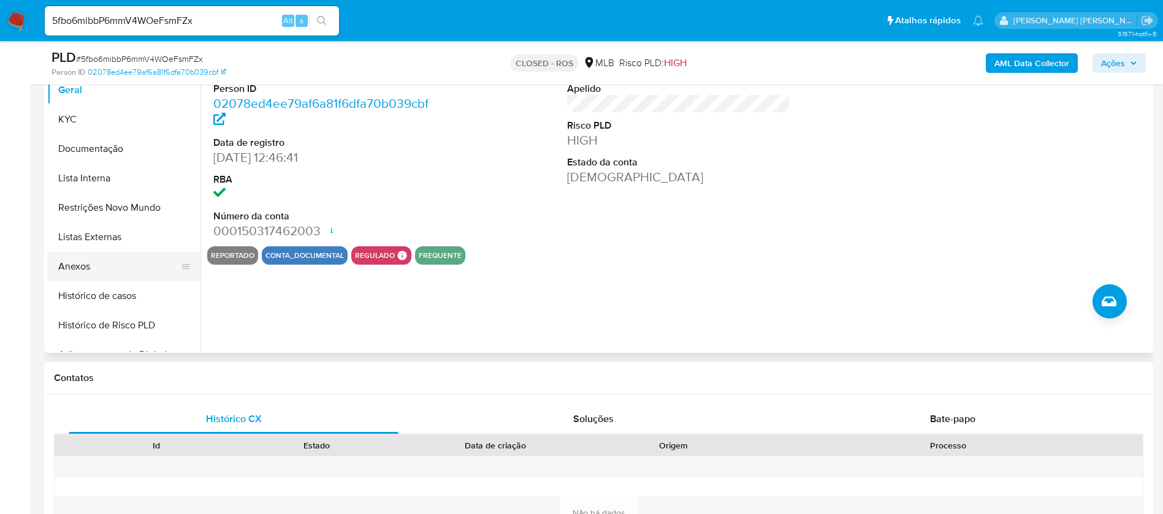
click at [86, 268] on button "Anexos" at bounding box center [118, 266] width 143 height 29
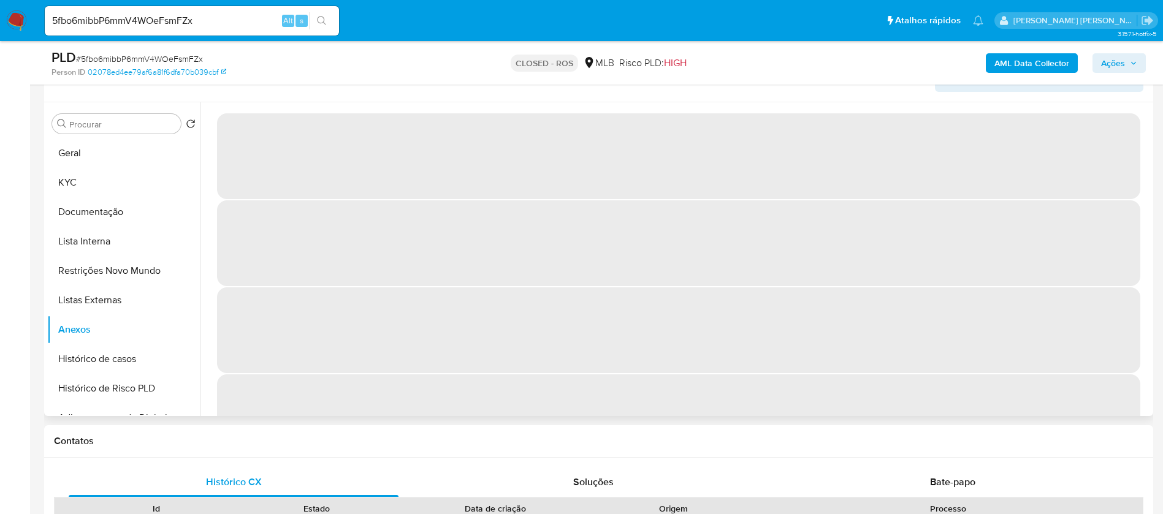
scroll to position [184, 0]
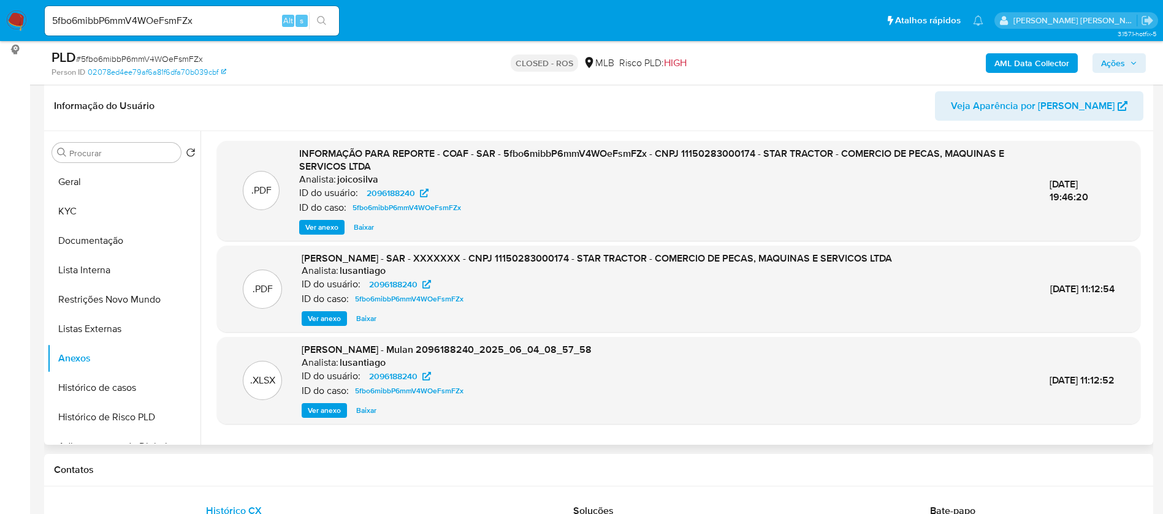
click at [365, 227] on span "Baixar" at bounding box center [364, 227] width 20 height 12
click at [362, 412] on span "Baixar" at bounding box center [366, 411] width 20 height 12
click at [363, 414] on span "Baixar" at bounding box center [366, 411] width 20 height 12
click at [361, 410] on span "Baixar" at bounding box center [366, 411] width 20 height 12
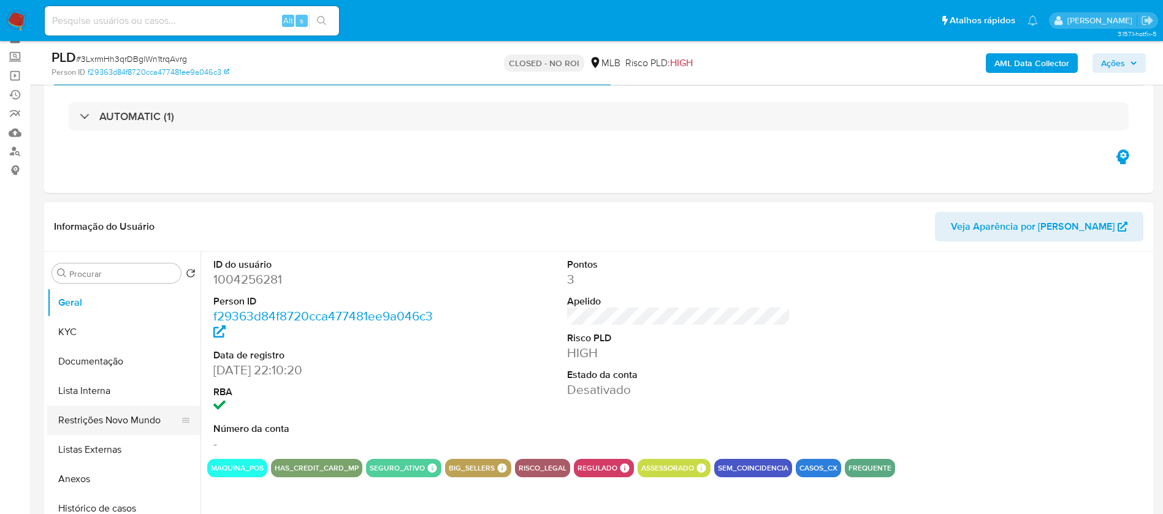
scroll to position [92, 0]
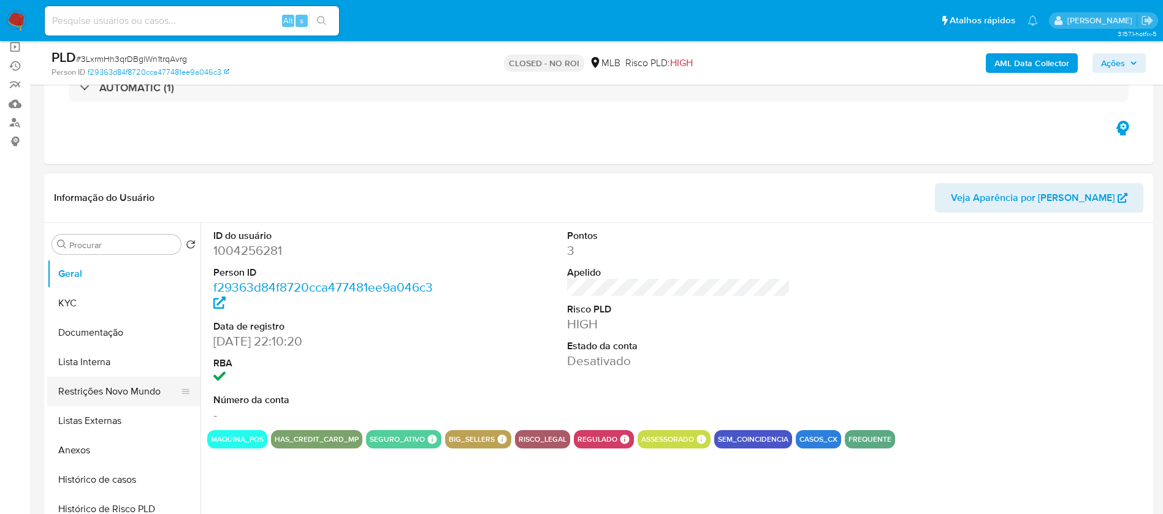
select select "10"
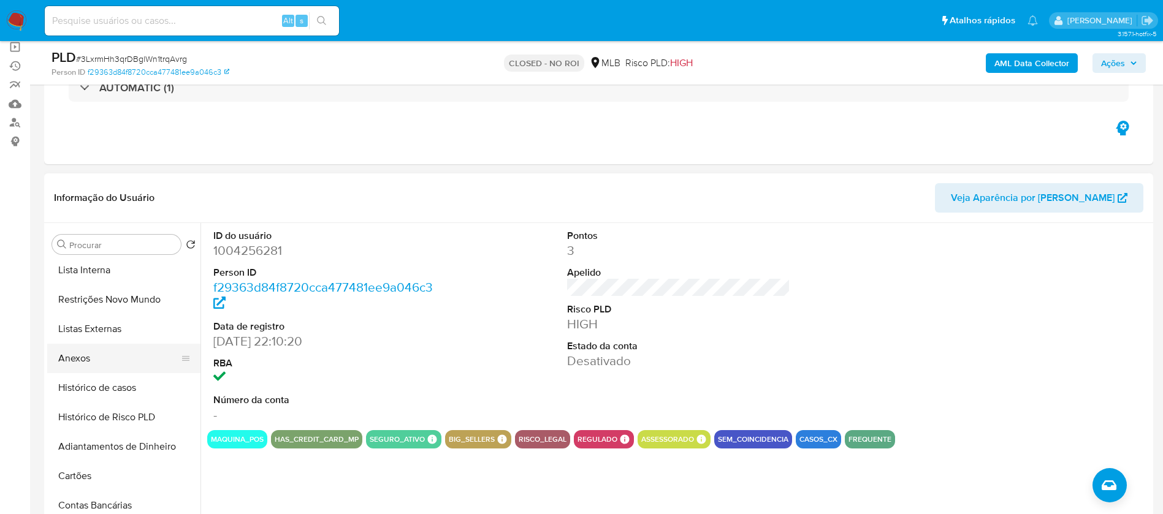
click at [126, 359] on button "Anexos" at bounding box center [118, 358] width 143 height 29
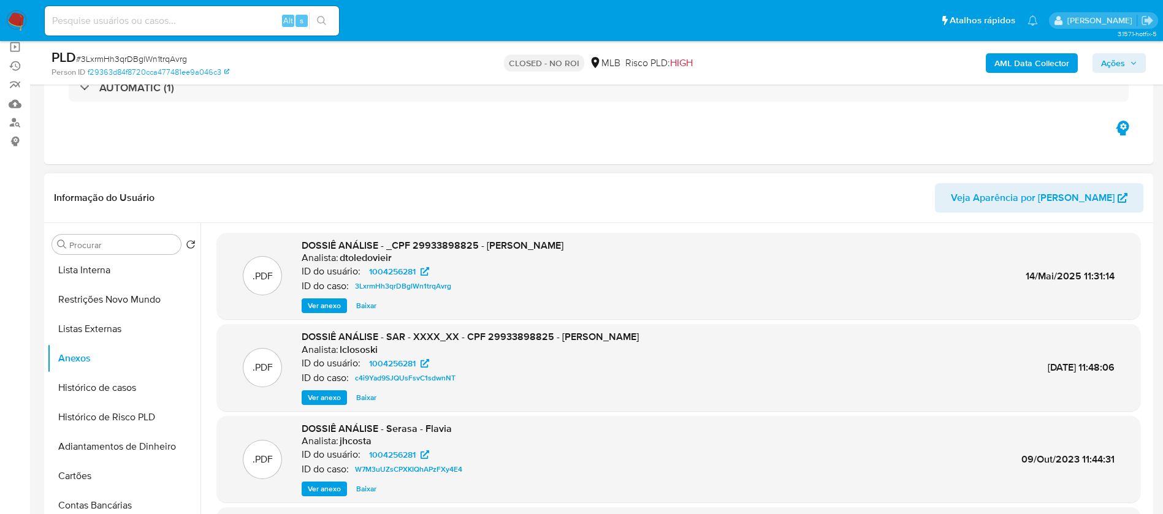
click at [360, 306] on span "Baixar" at bounding box center [366, 306] width 20 height 12
click at [1036, 200] on span "Veja Aparência por [PERSON_NAME]" at bounding box center [1033, 197] width 164 height 29
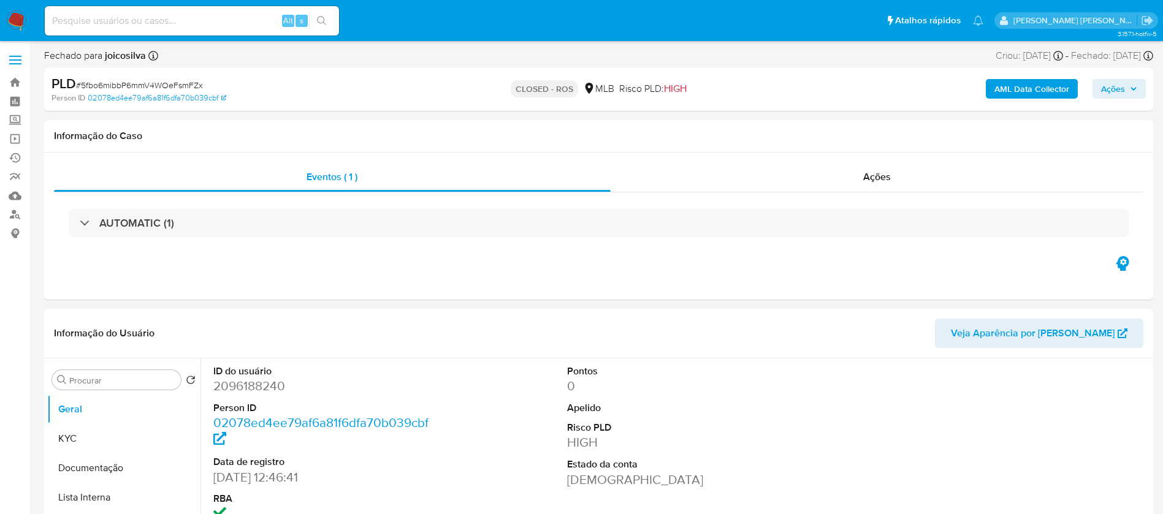
select select "10"
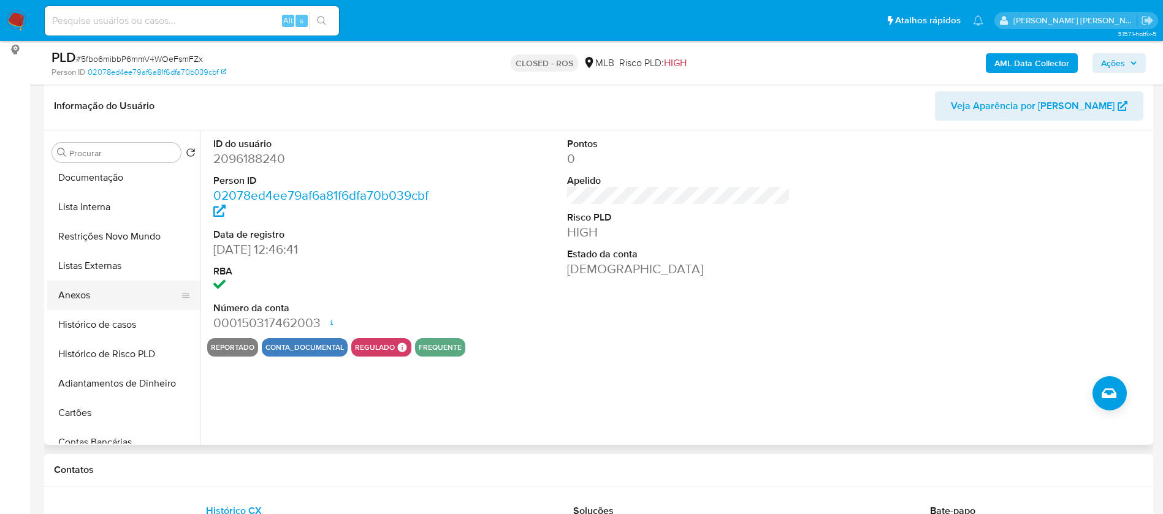
scroll to position [92, 0]
click at [84, 270] on button "Anexos" at bounding box center [118, 266] width 143 height 29
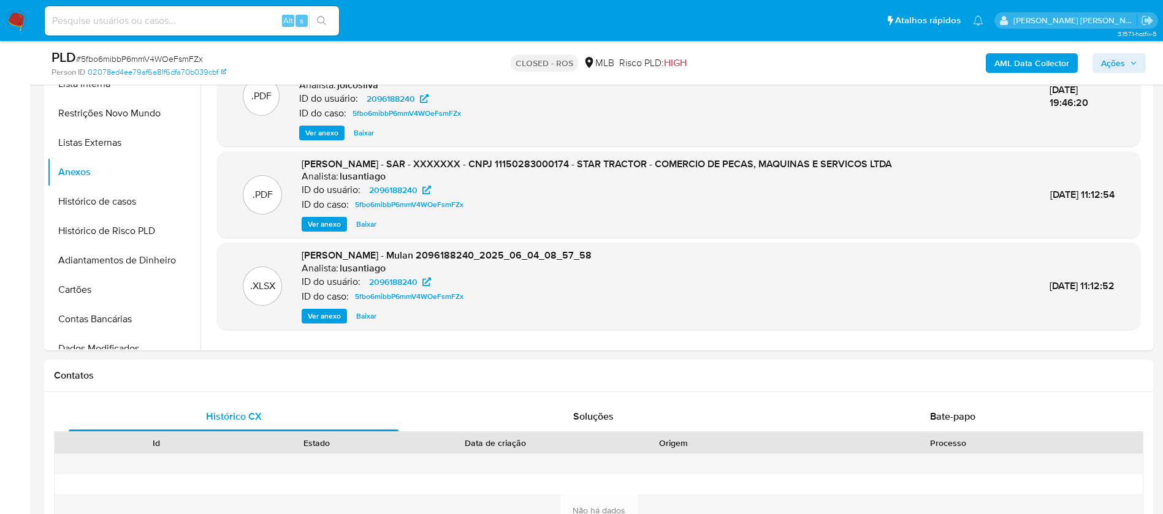
scroll to position [276, 0]
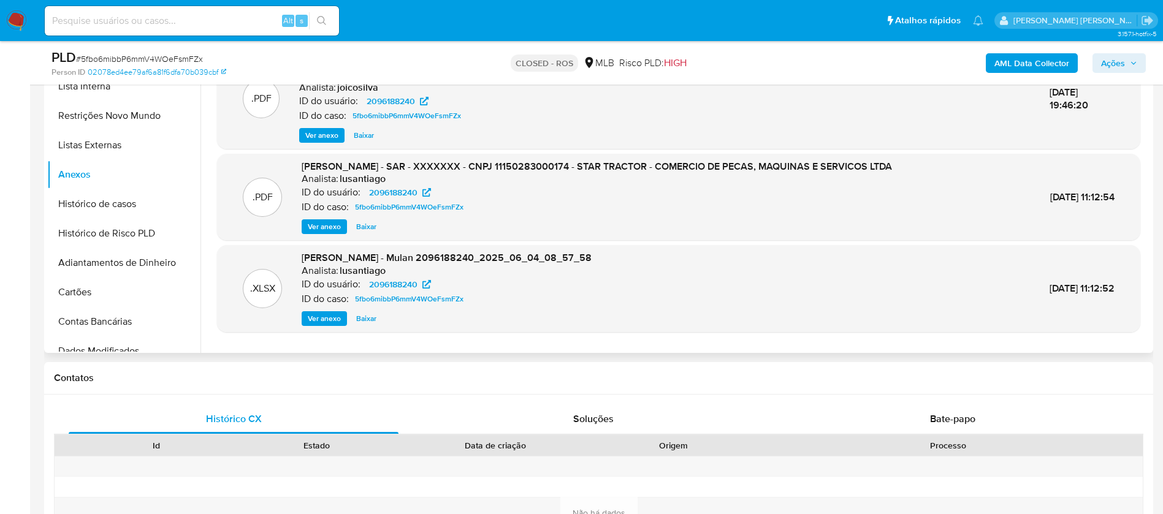
click at [366, 319] on span "Baixar" at bounding box center [366, 319] width 20 height 12
click at [366, 319] on div "Ver anexo Baixar" at bounding box center [447, 318] width 290 height 15
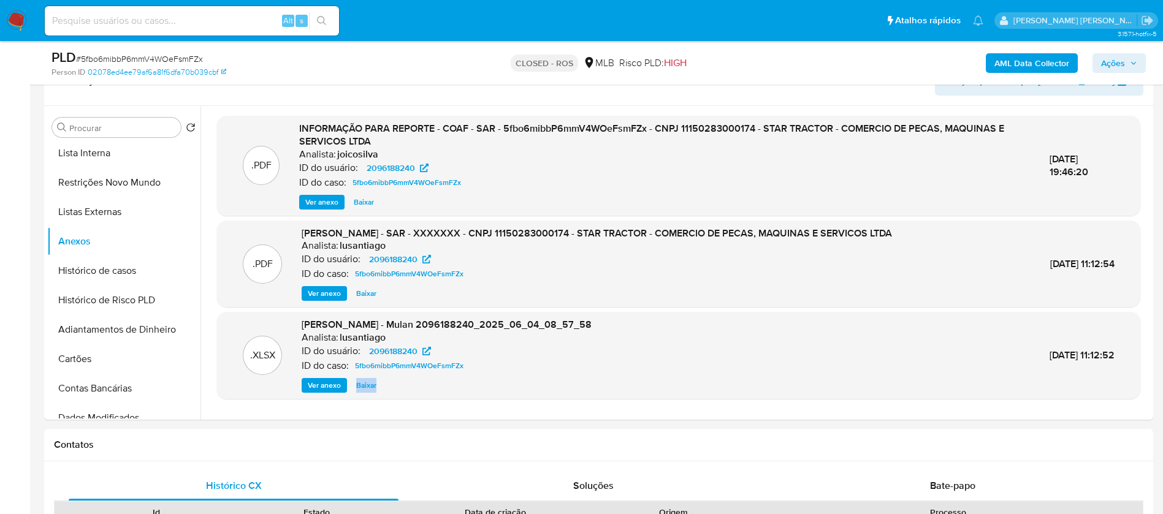
scroll to position [0, 0]
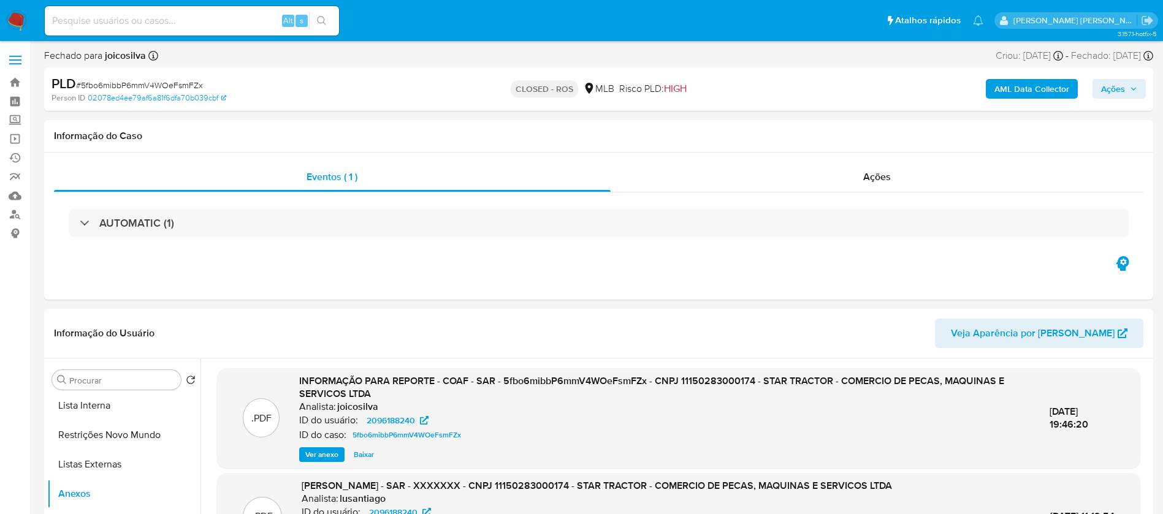
click at [157, 25] on input at bounding box center [192, 21] width 294 height 16
paste input "5zzvF8qnG6jYaMMH5hyn1XvE"
type input "5zzvF8qnG6jYaMMH5hyn1XvE"
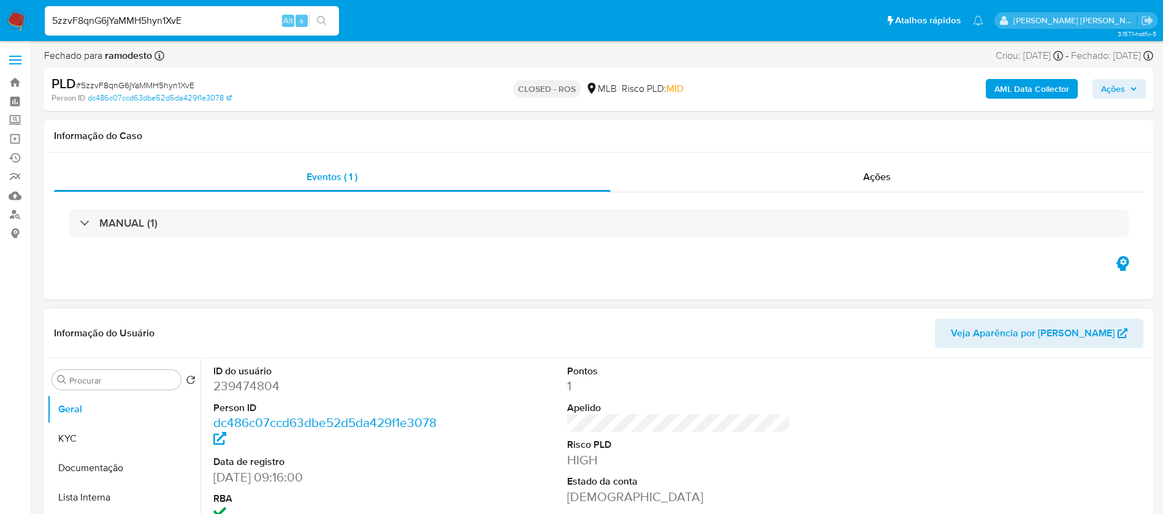
select select "10"
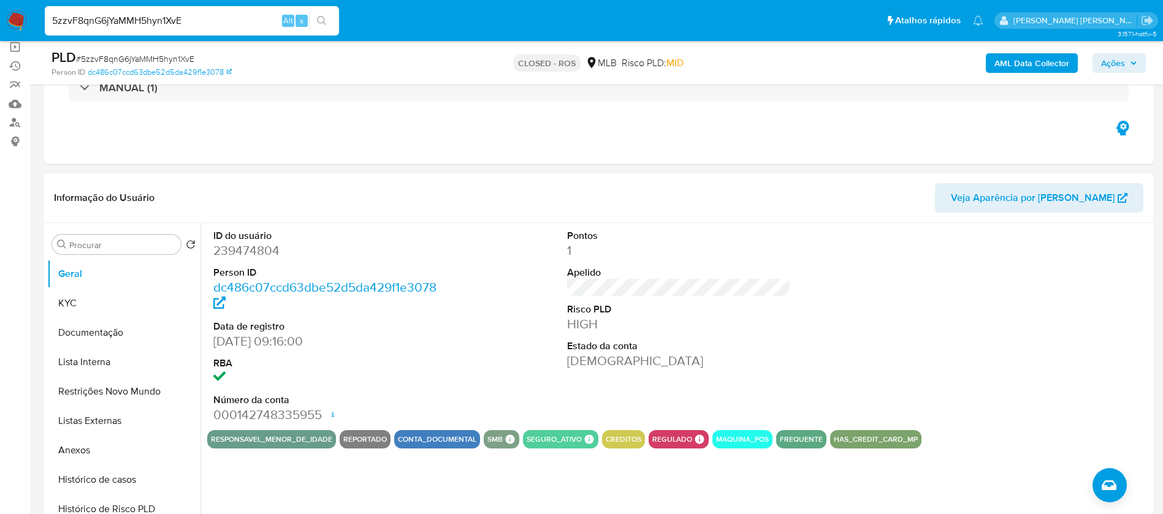
scroll to position [184, 0]
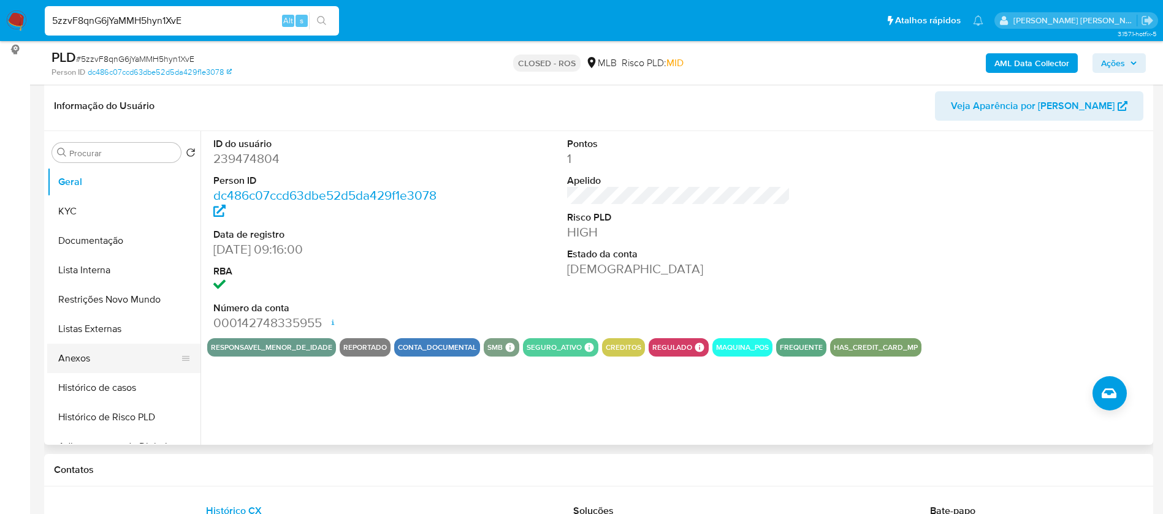
click at [74, 359] on button "Anexos" at bounding box center [118, 358] width 143 height 29
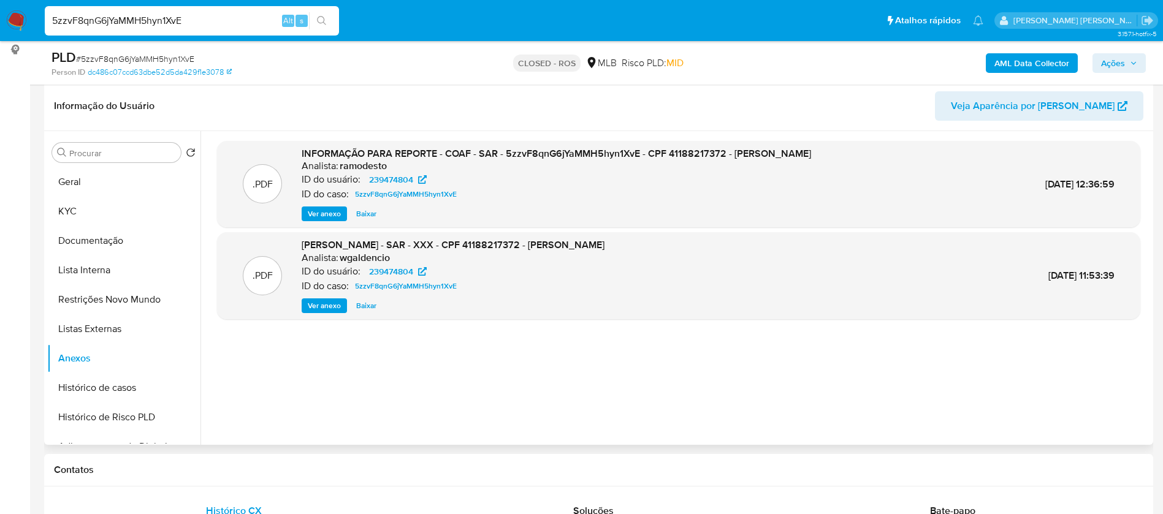
click at [365, 212] on span "Baixar" at bounding box center [366, 214] width 20 height 12
click at [365, 212] on div "Ver anexo Baixar" at bounding box center [556, 214] width 509 height 15
click at [626, 164] on div "Analista: ramodesto" at bounding box center [556, 166] width 509 height 12
click at [637, 153] on span "INFORMAÇÃO PARA REPORTE - COAF - SAR - 5zzvF8qnG6jYaMMH5hyn1XvE - CPF 411882173…" at bounding box center [556, 153] width 509 height 14
drag, startPoint x: 637, startPoint y: 153, endPoint x: 542, endPoint y: 157, distance: 95.1
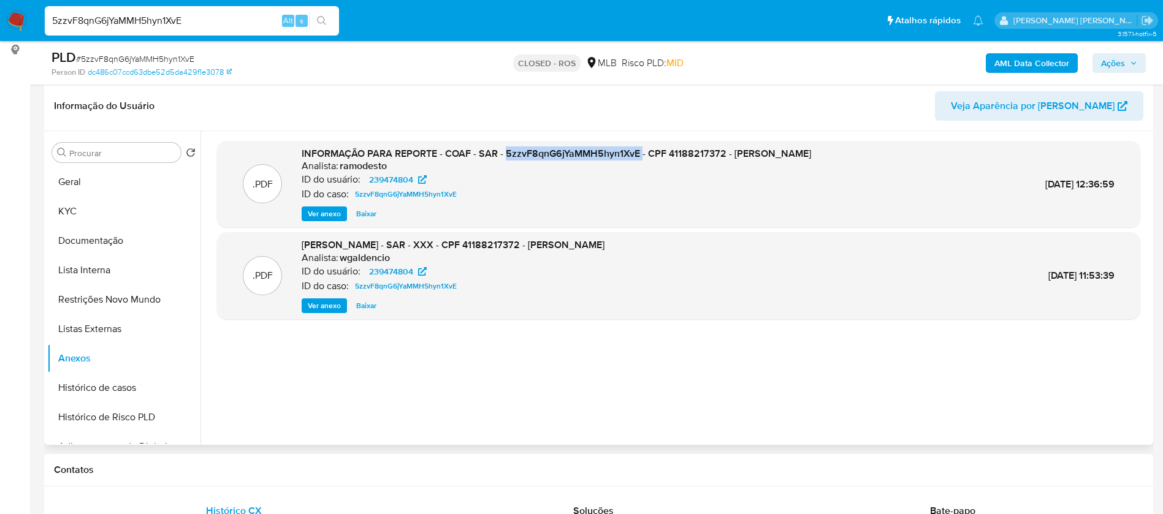
click at [542, 157] on span "INFORMAÇÃO PARA REPORTE - COAF - SAR - 5zzvF8qnG6jYaMMH5hyn1XvE - CPF 411882173…" at bounding box center [556, 153] width 509 height 14
copy span "5zzvF8qnG6jYaMMH5hyn1XvE"
click at [226, 13] on input "5zzvF8qnG6jYaMMH5hyn1XvE" at bounding box center [192, 21] width 294 height 16
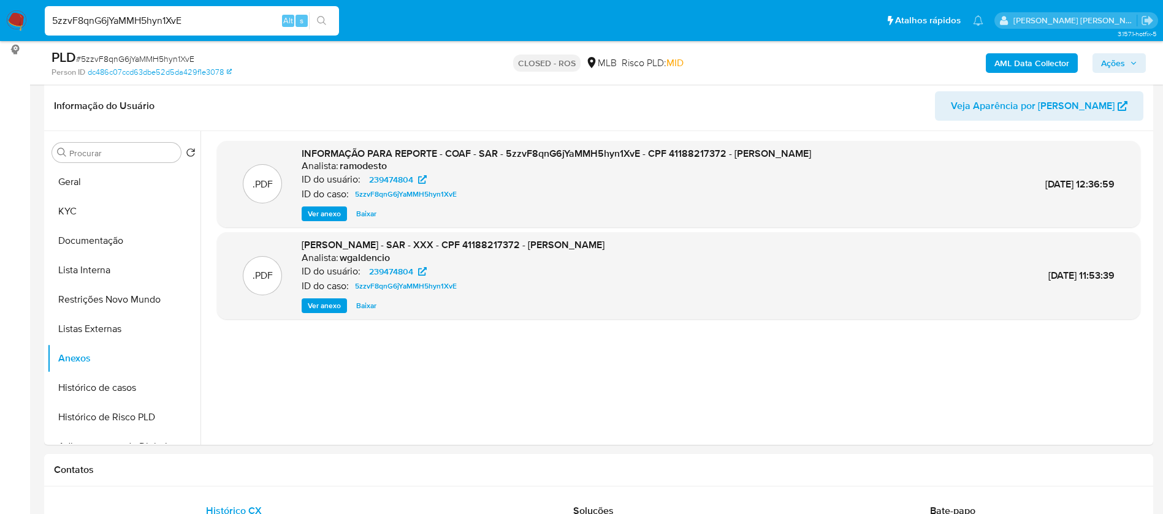
paste input "6zB4uwOInfTgc48hh49bV02N"
type input "6zB4uwOInfTgc48hh49bV02N"
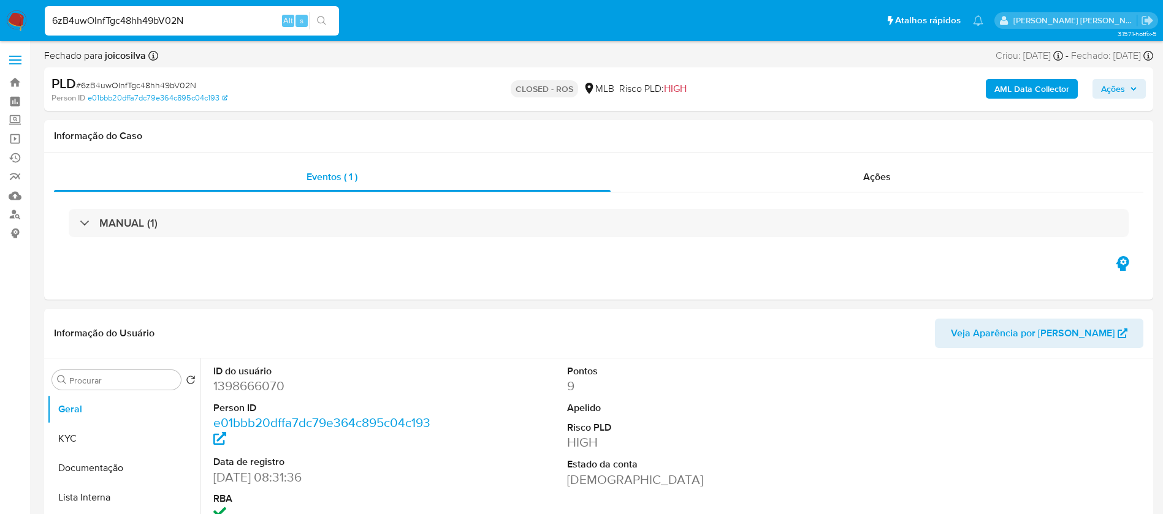
select select "10"
click at [207, 28] on input "6zB4uwOInfTgc48hh49bV02N" at bounding box center [192, 21] width 294 height 16
click at [207, 27] on input "6zB4uwOInfTgc48hh49bV02N" at bounding box center [192, 21] width 294 height 16
click at [206, 18] on input "6zB4uwOInfTgc48hh49bV02N" at bounding box center [192, 21] width 294 height 16
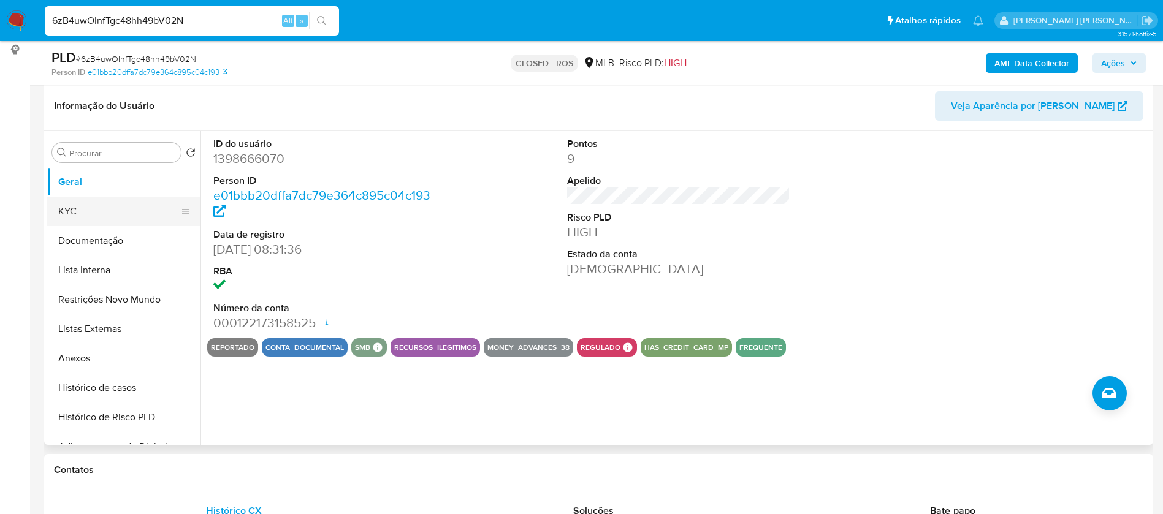
click at [88, 207] on button "KYC" at bounding box center [118, 211] width 143 height 29
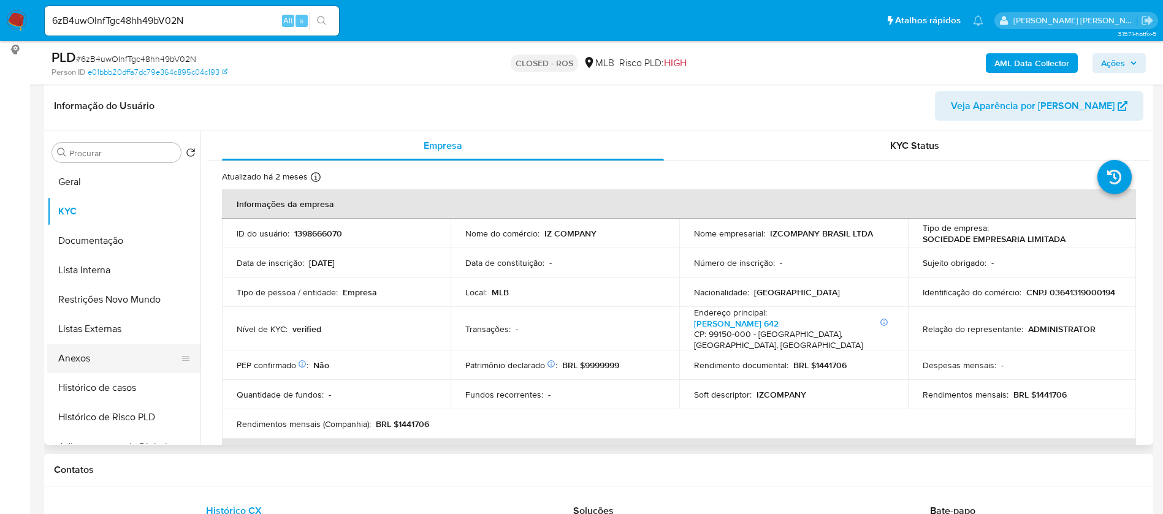
click at [84, 357] on button "Anexos" at bounding box center [118, 358] width 143 height 29
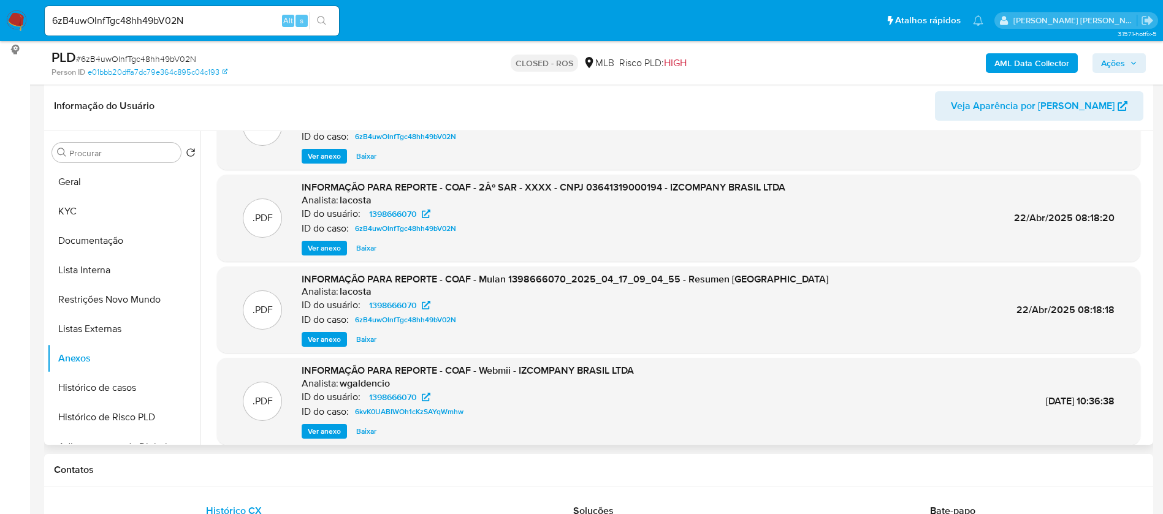
scroll to position [103, 0]
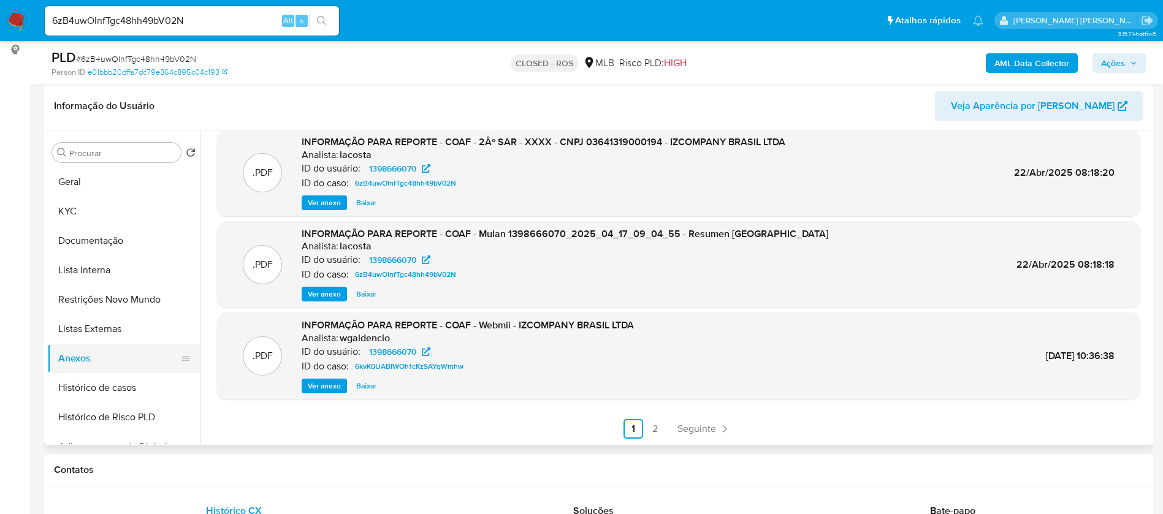
click at [75, 351] on button "Anexos" at bounding box center [118, 358] width 143 height 29
click at [74, 360] on button "Anexos" at bounding box center [118, 358] width 143 height 29
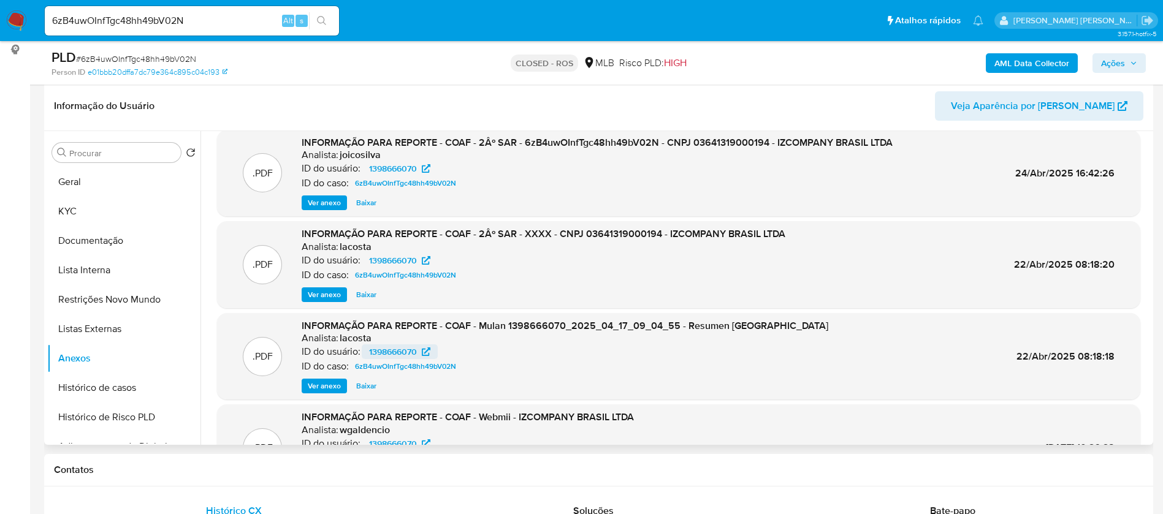
scroll to position [0, 0]
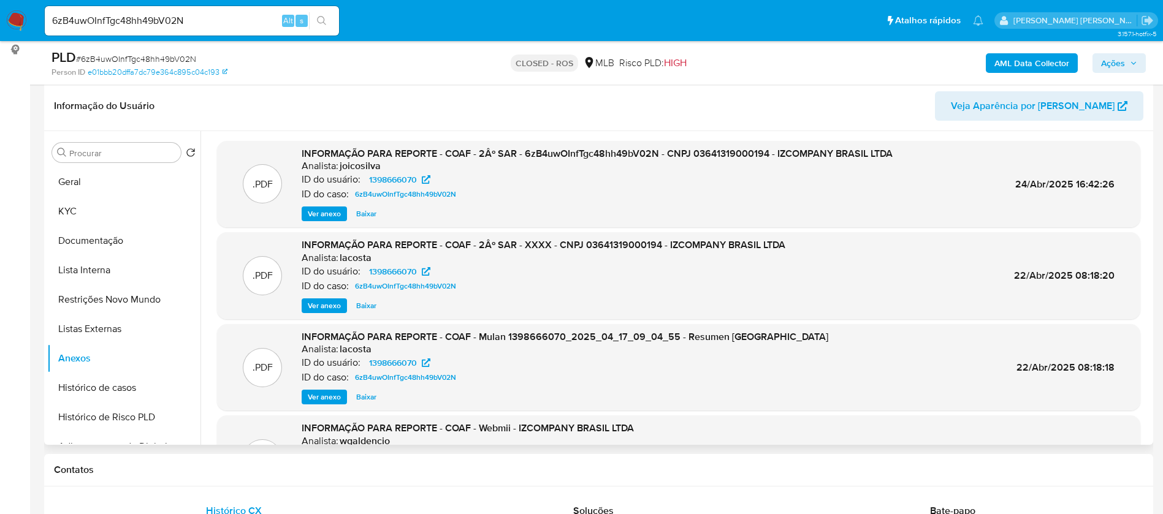
click at [368, 210] on span "Baixar" at bounding box center [366, 214] width 20 height 12
click at [197, 25] on input "6zB4uwOInfTgc48hh49bV02N" at bounding box center [192, 21] width 294 height 16
paste input "8E6Syc7WUoj2QhBlmp13lts3"
type input "8E6Syc7WUoj2QhBlmp13lts3"
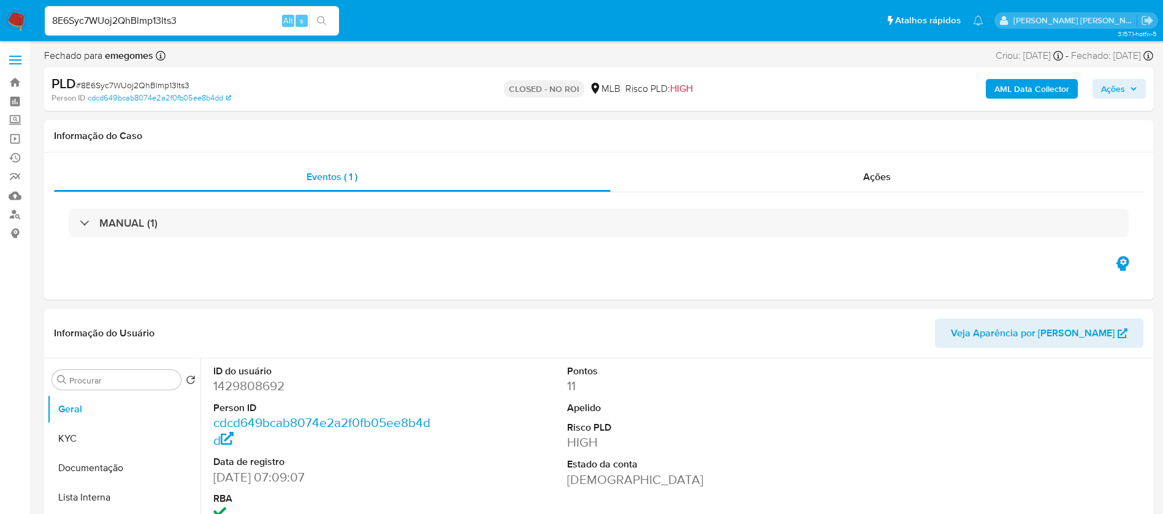
select select "10"
